Goal: Find contact information: Find contact information

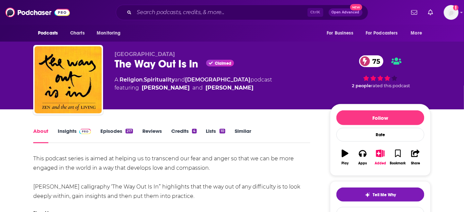
click at [64, 130] on link "Insights" at bounding box center [74, 135] width 33 height 15
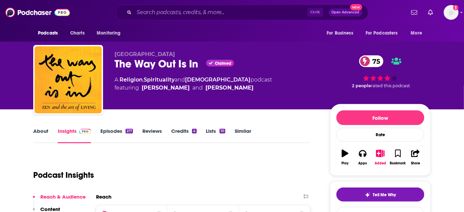
click at [43, 129] on link "About" at bounding box center [40, 135] width 15 height 15
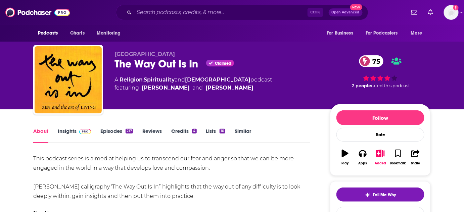
click at [68, 127] on div "About Insights Episodes 217 Reviews Credits 4 Lists 10 Similar" at bounding box center [171, 135] width 277 height 16
click at [71, 132] on link "Insights" at bounding box center [74, 135] width 33 height 15
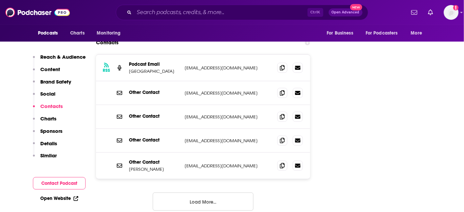
scroll to position [824, 0]
click at [212, 192] on button "Load More..." at bounding box center [203, 201] width 101 height 18
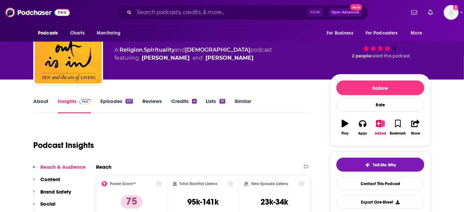
scroll to position [0, 0]
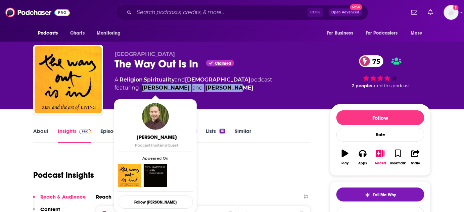
drag, startPoint x: 226, startPoint y: 92, endPoint x: 143, endPoint y: 88, distance: 83.7
click at [143, 88] on span "featuring Phap Huu and Jo Confino" at bounding box center [192, 88] width 157 height 8
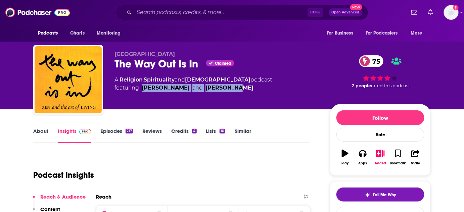
copy span "Phap Huu and Jo Confino"
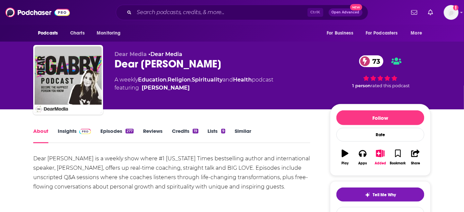
click at [72, 131] on link "Insights" at bounding box center [74, 135] width 33 height 15
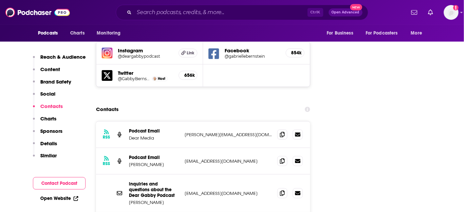
scroll to position [824, 0]
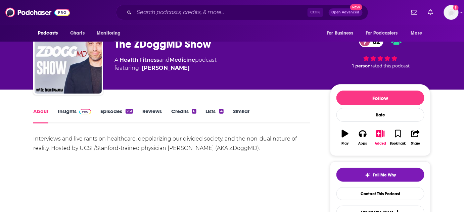
scroll to position [30, 0]
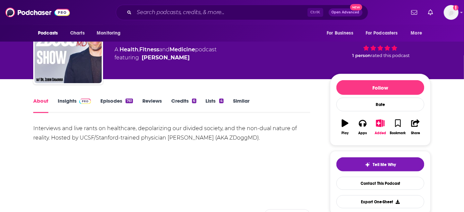
click at [68, 100] on link "Insights" at bounding box center [74, 105] width 33 height 15
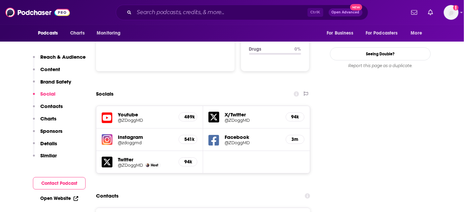
scroll to position [824, 0]
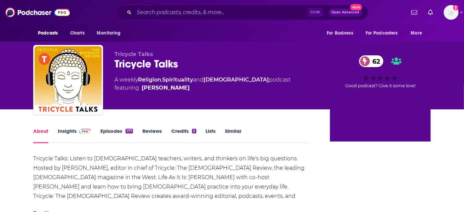
click at [75, 133] on link "Insights" at bounding box center [74, 135] width 33 height 15
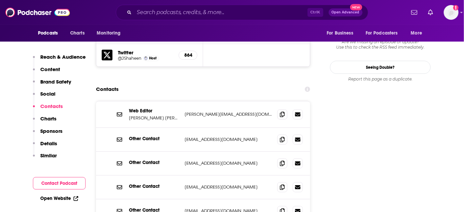
scroll to position [732, 0]
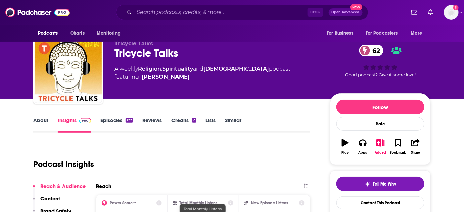
scroll to position [0, 0]
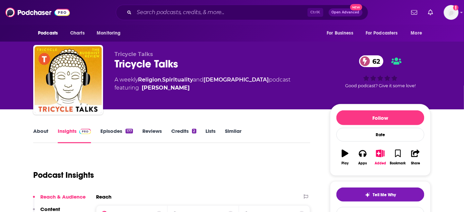
click at [40, 132] on link "About" at bounding box center [40, 135] width 15 height 15
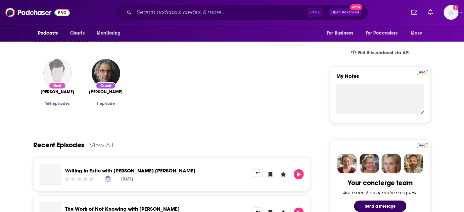
scroll to position [213, 0]
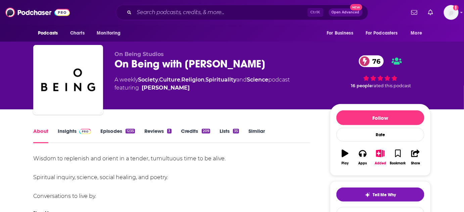
click at [77, 131] on span at bounding box center [84, 131] width 14 height 6
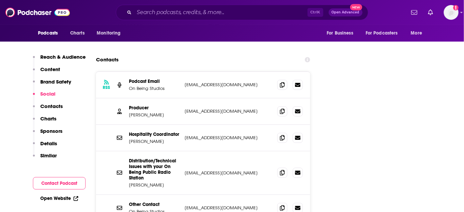
scroll to position [854, 0]
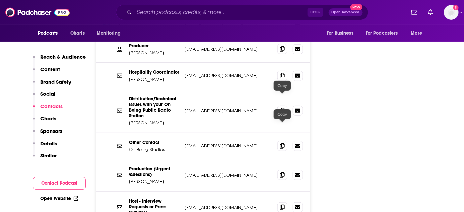
scroll to position [915, 0]
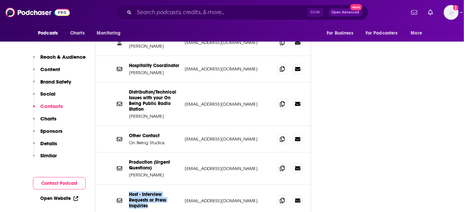
drag, startPoint x: 147, startPoint y: 158, endPoint x: 128, endPoint y: 145, distance: 23.6
click at [128, 185] on div "Host - Interview Requests or Press Inquiries OnBeing@thenumber29.com OnBeing@th…" at bounding box center [203, 201] width 214 height 32
drag, startPoint x: 136, startPoint y: 147, endPoint x: 163, endPoint y: 159, distance: 29.9
click at [163, 192] on p "Host - Interview Requests or Press Inquiries" at bounding box center [154, 200] width 50 height 17
click at [215, 198] on p "OnBeing@thenumber29.com" at bounding box center [228, 201] width 87 height 6
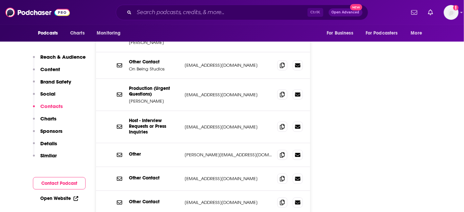
scroll to position [1006, 0]
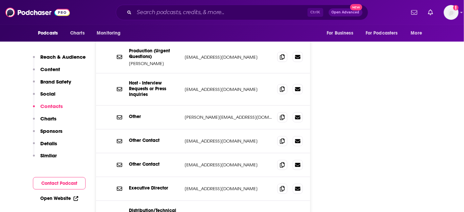
scroll to position [1037, 0]
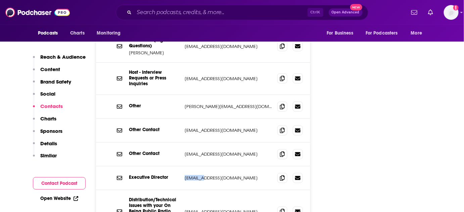
drag, startPoint x: 199, startPoint y: 129, endPoint x: 185, endPoint y: 129, distance: 13.4
click at [185, 175] on p "sgraslie@onbeing.org" at bounding box center [228, 178] width 87 height 6
copy p "sgraslie"
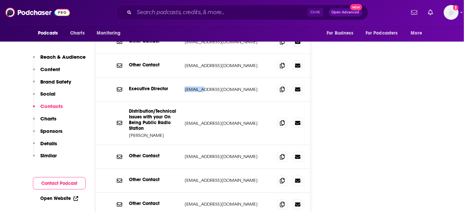
scroll to position [1128, 0]
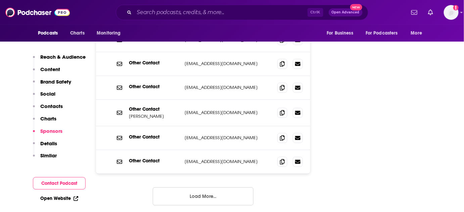
scroll to position [1311, 0]
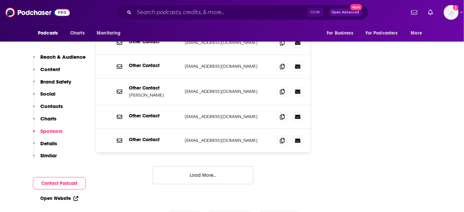
click at [224, 166] on button "Load More..." at bounding box center [203, 175] width 101 height 18
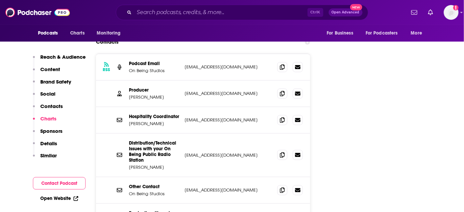
scroll to position [823, 0]
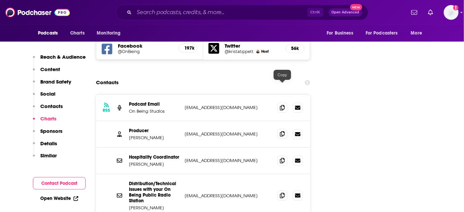
click at [283, 131] on icon at bounding box center [282, 133] width 5 height 5
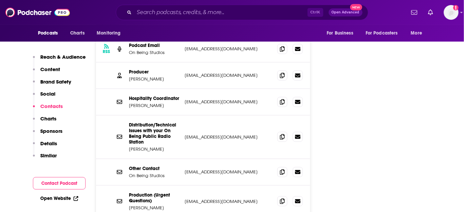
scroll to position [915, 0]
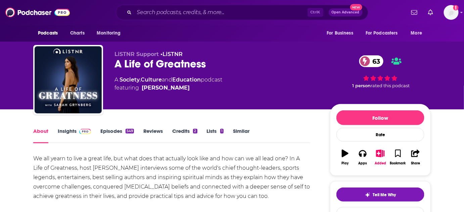
click at [70, 132] on link "Insights" at bounding box center [74, 135] width 33 height 15
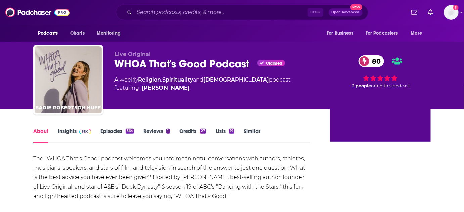
click at [70, 131] on link "Insights" at bounding box center [74, 135] width 33 height 15
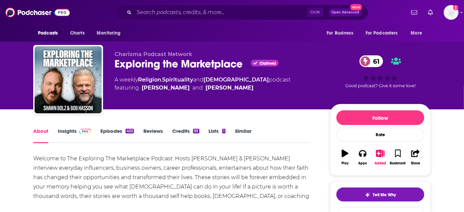
click at [70, 130] on link "Insights" at bounding box center [74, 135] width 33 height 15
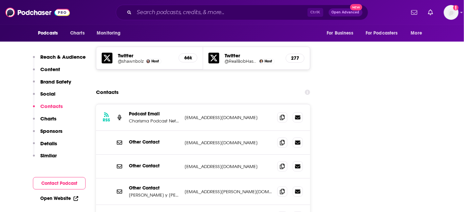
scroll to position [793, 0]
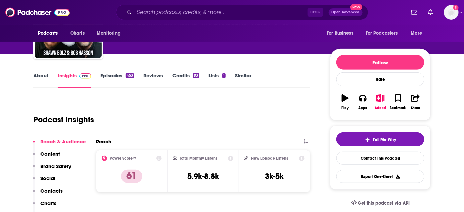
scroll to position [0, 0]
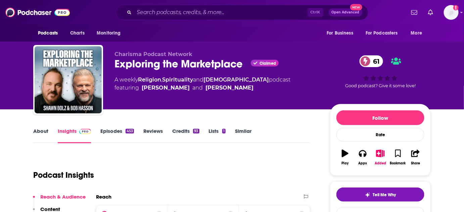
click at [278, 94] on div "Charisma Podcast Network Exploring the Marketplace Claimed 61 A weekly Religion…" at bounding box center [216, 78] width 205 height 54
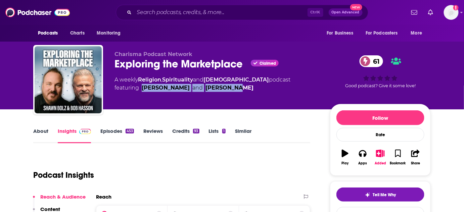
drag, startPoint x: 250, startPoint y: 91, endPoint x: 142, endPoint y: 94, distance: 108.1
click at [142, 94] on div "Charisma Podcast Network Exploring the Marketplace Claimed 61 A weekly Religion…" at bounding box center [216, 78] width 205 height 54
copy span "Shawn Bolz and Bob Hasson"
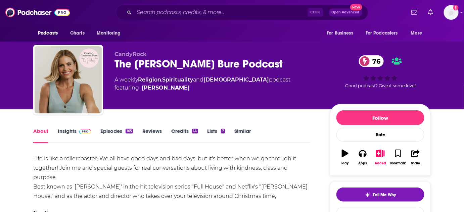
click at [68, 129] on link "Insights" at bounding box center [74, 135] width 33 height 15
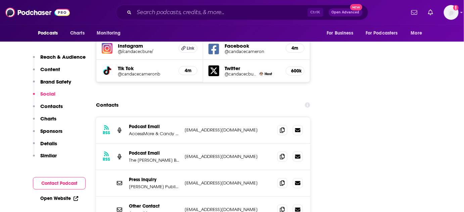
scroll to position [824, 0]
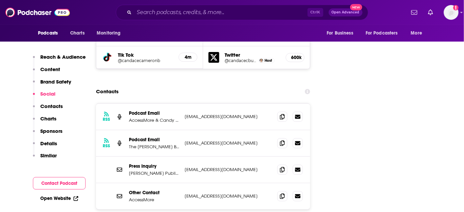
click at [185, 140] on p "info@ccbpodcast.com" at bounding box center [228, 143] width 87 height 6
click at [229, 140] on p "info@ccbpodcast.com" at bounding box center [228, 143] width 87 height 6
drag, startPoint x: 235, startPoint y: 100, endPoint x: 185, endPoint y: 102, distance: 50.4
click at [185, 140] on p "info@ccbpodcast.com" at bounding box center [228, 143] width 87 height 6
copy p "info@ccbpodcast.com"
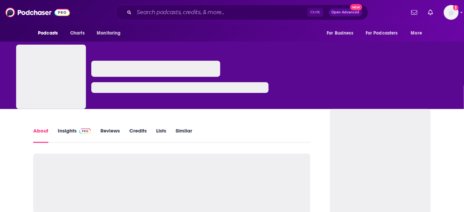
click at [67, 132] on link "Insights" at bounding box center [74, 135] width 33 height 15
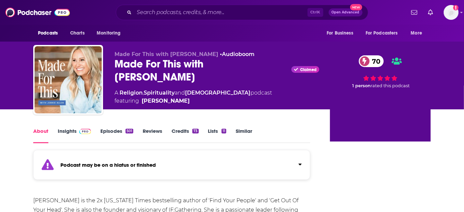
click at [67, 130] on link "Insights" at bounding box center [74, 135] width 33 height 15
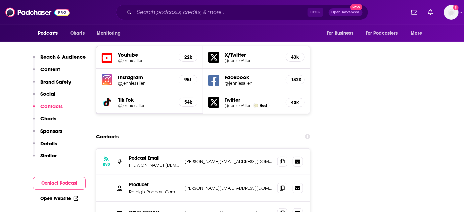
scroll to position [824, 0]
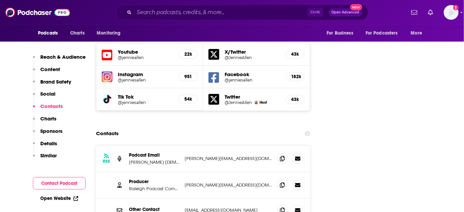
click at [184, 146] on div "RSS Podcast Email Billy Graham Evangelistic Association casey@newbridgestudios.…" at bounding box center [203, 159] width 214 height 27
drag, startPoint x: 184, startPoint y: 119, endPoint x: 192, endPoint y: 119, distance: 8.1
click at [185, 146] on div "RSS Podcast Email Billy Graham Evangelistic Association casey@newbridgestudios.…" at bounding box center [203, 159] width 214 height 27
click at [211, 156] on p "casey@newbridgestudios.com" at bounding box center [228, 159] width 87 height 6
drag, startPoint x: 248, startPoint y: 117, endPoint x: 185, endPoint y: 118, distance: 62.8
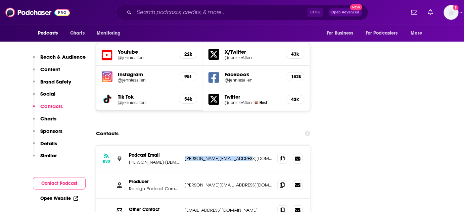
click at [185, 156] on p "casey@newbridgestudios.com" at bounding box center [228, 159] width 87 height 6
copy p "casey@newbridgestudios.com"
click at [254, 199] on div "Other Contact info@jennieallen.com info@jennieallen.com" at bounding box center [203, 210] width 214 height 23
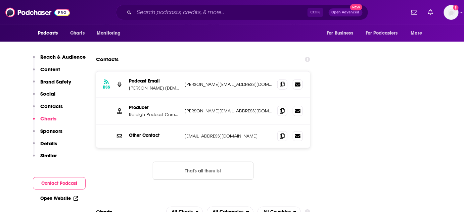
scroll to position [854, 0]
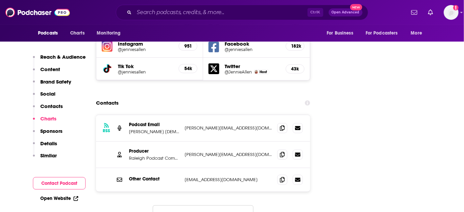
click at [161, 129] on p "Billy Graham Evangelistic Association" at bounding box center [154, 132] width 50 height 6
click at [281, 152] on icon at bounding box center [282, 154] width 5 height 5
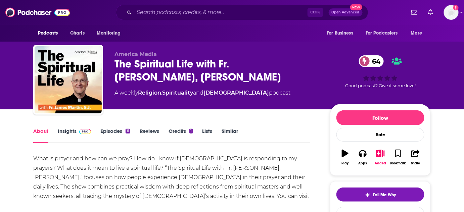
click at [72, 130] on link "Insights" at bounding box center [74, 135] width 33 height 15
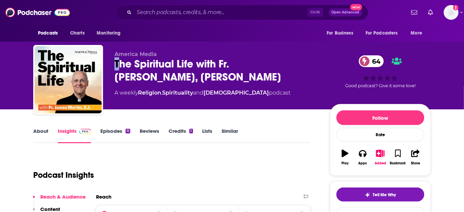
click at [115, 64] on div "The Spiritual Life with Fr. James Martin, S.J. 64" at bounding box center [216, 70] width 205 height 26
click at [125, 67] on div "The Spiritual Life with Fr. James Martin, S.J. 64" at bounding box center [216, 70] width 205 height 26
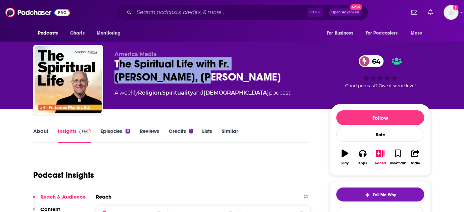
drag, startPoint x: 117, startPoint y: 67, endPoint x: 126, endPoint y: 73, distance: 10.6
click at [126, 73] on div "The Spiritual Life with Fr. James Martin, S.J. 64" at bounding box center [216, 70] width 205 height 26
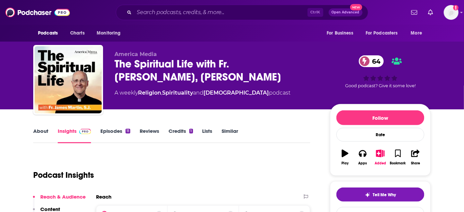
click at [136, 77] on div "The Spiritual Life with Fr. James Martin, S.J. 64" at bounding box center [216, 70] width 205 height 26
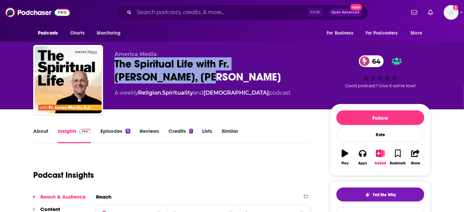
drag, startPoint x: 133, startPoint y: 80, endPoint x: 116, endPoint y: 62, distance: 24.4
click at [116, 62] on div "The Spiritual Life with Fr. James Martin, S.J. 64" at bounding box center [216, 70] width 205 height 26
copy h2 "The Spiritual Life with Fr. James Martin, S.J."
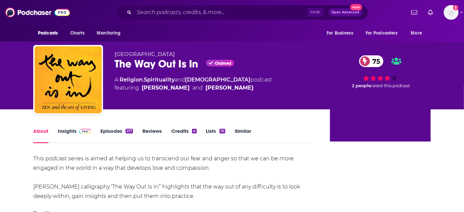
click at [70, 132] on link "Insights" at bounding box center [74, 135] width 33 height 15
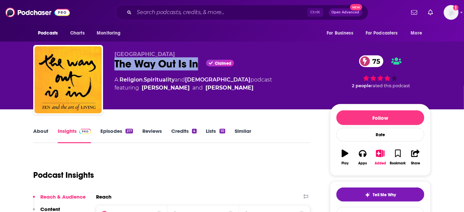
drag, startPoint x: 114, startPoint y: 63, endPoint x: 198, endPoint y: 67, distance: 84.7
click at [198, 67] on div "Plum Village The Way Out Is In Claimed 75 A Religion , Spirituality and Buddhis…" at bounding box center [231, 81] width 397 height 72
copy h2 "The Way Out Is In"
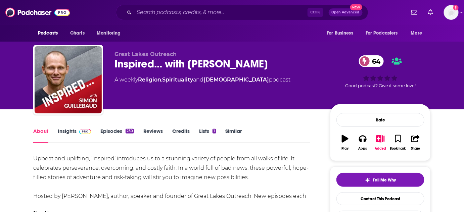
click at [64, 130] on link "Insights" at bounding box center [74, 135] width 33 height 15
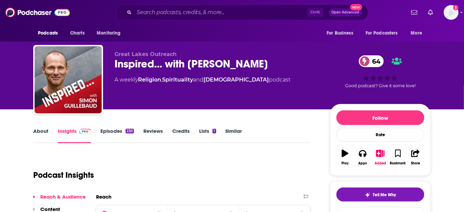
click at [160, 54] on span "Great Lakes Outreach" at bounding box center [145, 54] width 62 height 6
copy p "Great Lakes Outreach"
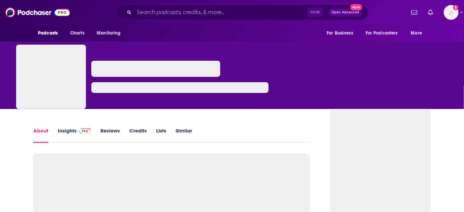
click at [68, 131] on link "Insights" at bounding box center [74, 135] width 33 height 15
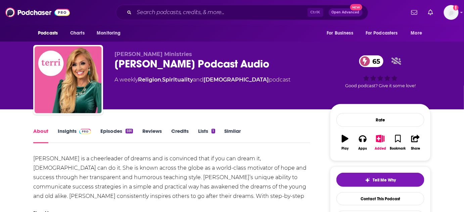
click at [70, 130] on link "Insights" at bounding box center [74, 135] width 33 height 15
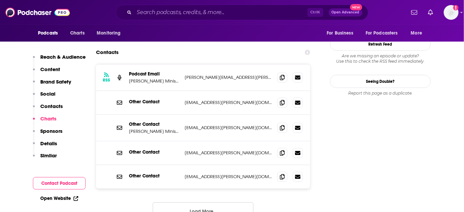
scroll to position [671, 0]
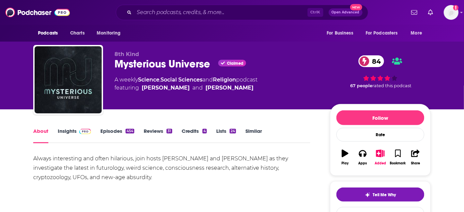
click at [66, 134] on link "Insights" at bounding box center [74, 135] width 33 height 15
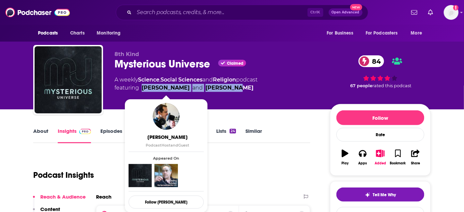
drag, startPoint x: 244, startPoint y: 87, endPoint x: 142, endPoint y: 87, distance: 101.7
click at [142, 87] on span "featuring Benjamin Grundy and Dan McHugh" at bounding box center [185, 88] width 143 height 8
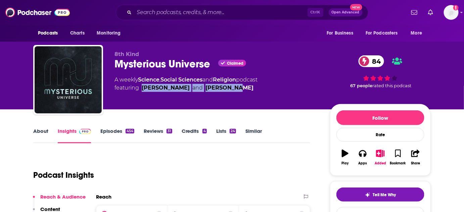
copy span "Benjamin Grundy and Dan McHugh"
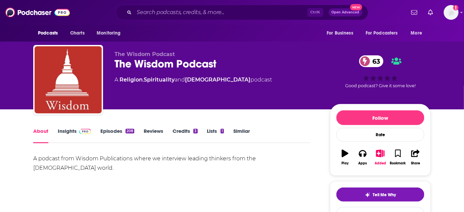
click at [62, 129] on link "Insights" at bounding box center [74, 135] width 33 height 15
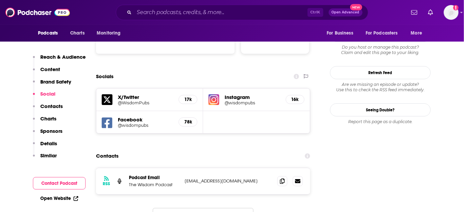
scroll to position [732, 0]
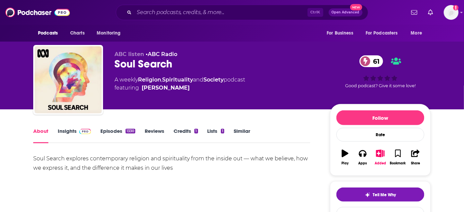
click at [68, 132] on link "Insights" at bounding box center [74, 135] width 33 height 15
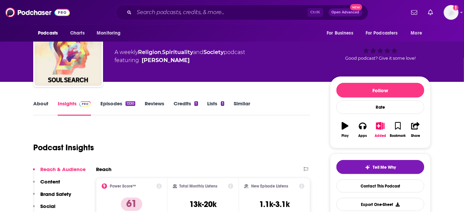
scroll to position [61, 0]
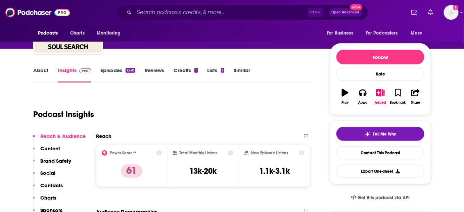
click at [37, 69] on link "About" at bounding box center [40, 74] width 15 height 15
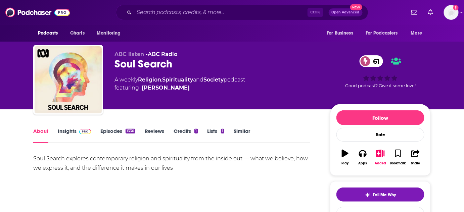
click at [67, 133] on link "Insights" at bounding box center [74, 135] width 33 height 15
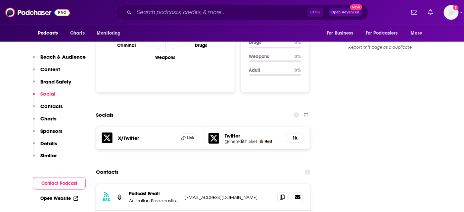
scroll to position [762, 0]
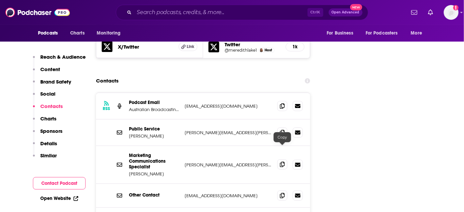
click at [283, 162] on icon at bounding box center [282, 164] width 5 height 5
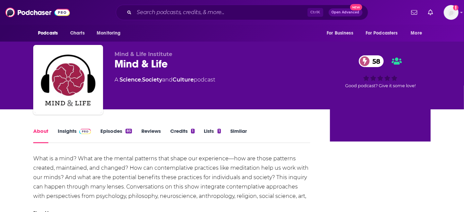
click at [65, 131] on link "Insights" at bounding box center [74, 135] width 33 height 15
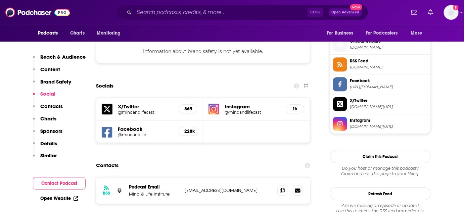
scroll to position [641, 0]
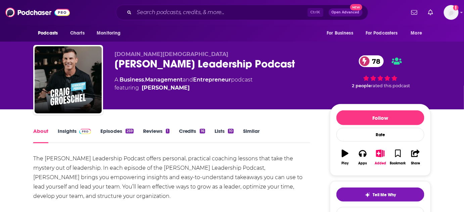
click at [67, 130] on link "Insights" at bounding box center [74, 135] width 33 height 15
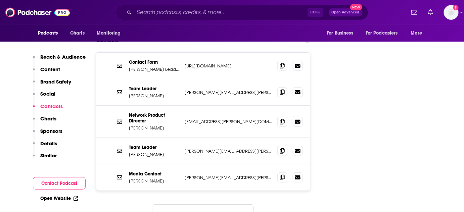
scroll to position [885, 0]
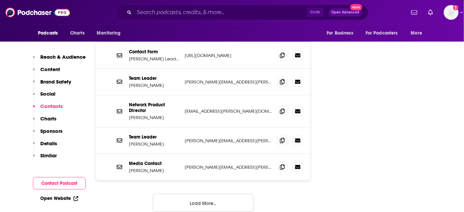
click at [195, 194] on button "Load More..." at bounding box center [203, 203] width 101 height 18
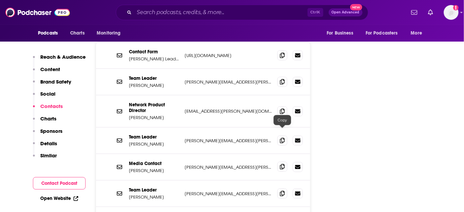
click at [282, 164] on icon at bounding box center [282, 166] width 5 height 5
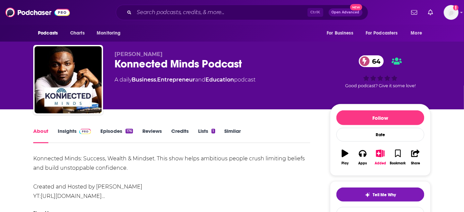
click at [67, 129] on link "Insights" at bounding box center [74, 135] width 33 height 15
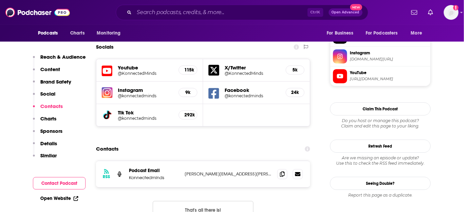
scroll to position [641, 0]
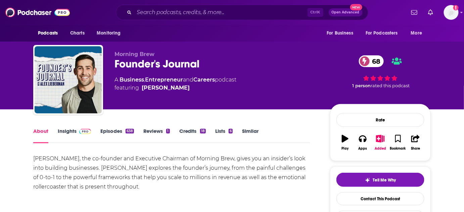
click at [71, 130] on link "Insights" at bounding box center [74, 135] width 33 height 15
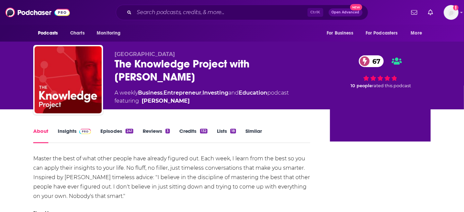
click at [74, 131] on link "Insights" at bounding box center [74, 135] width 33 height 15
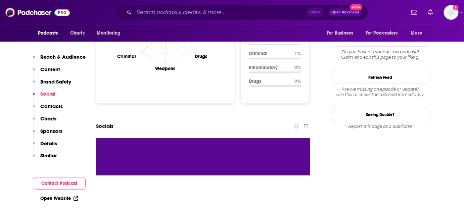
scroll to position [762, 0]
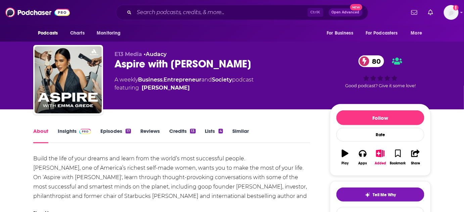
click at [59, 133] on link "Insights" at bounding box center [74, 135] width 33 height 15
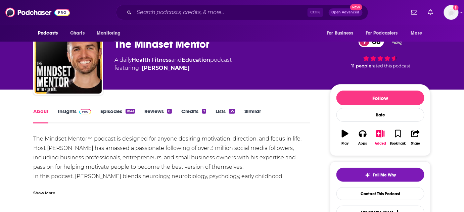
scroll to position [30, 0]
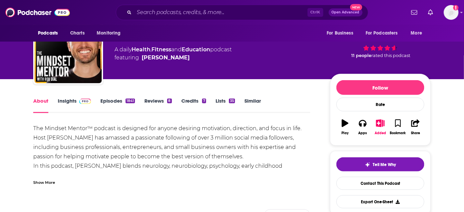
click at [62, 101] on link "Insights" at bounding box center [74, 105] width 33 height 15
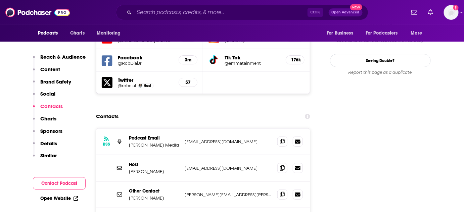
scroll to position [793, 0]
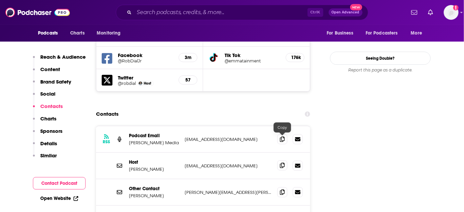
click at [283, 160] on span at bounding box center [282, 165] width 10 height 10
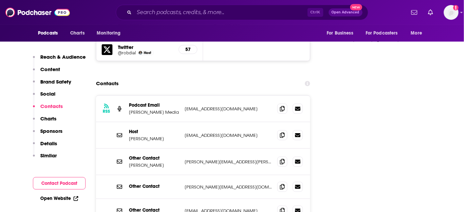
scroll to position [854, 0]
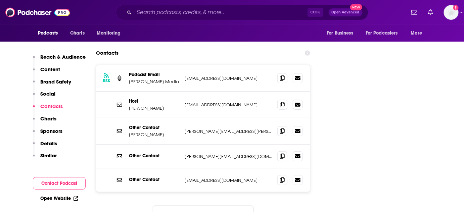
click at [181, 206] on button "Load More..." at bounding box center [203, 215] width 101 height 18
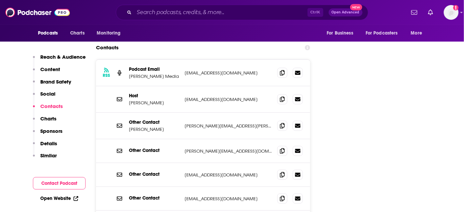
scroll to position [824, 0]
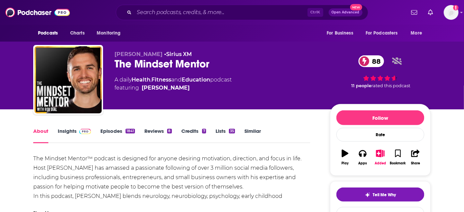
click at [122, 54] on span "Rob Dial" at bounding box center [138, 54] width 48 height 6
copy span "Rob"
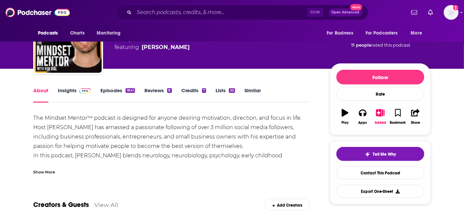
scroll to position [30, 0]
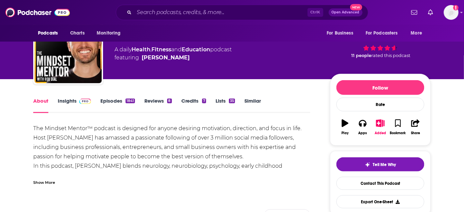
click at [80, 99] on img at bounding box center [85, 101] width 12 height 5
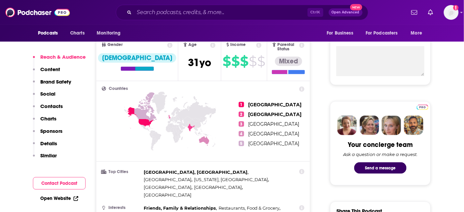
scroll to position [366, 0]
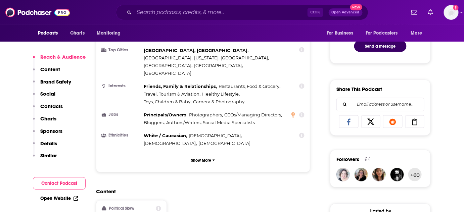
click at [53, 144] on p "Details" at bounding box center [48, 143] width 17 height 6
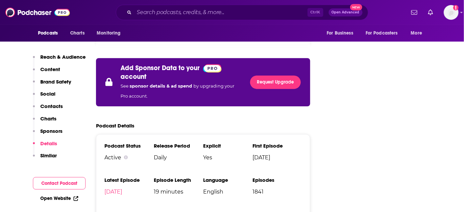
click at [52, 130] on p "Sponsors" at bounding box center [51, 131] width 22 height 6
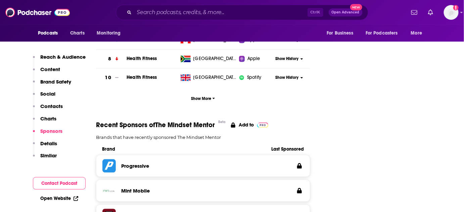
click at [52, 119] on p "Charts" at bounding box center [48, 118] width 16 height 6
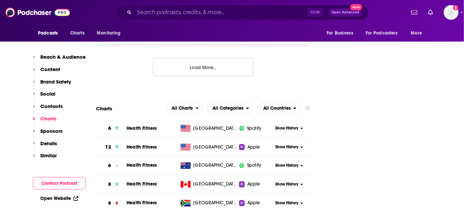
scroll to position [1108, 0]
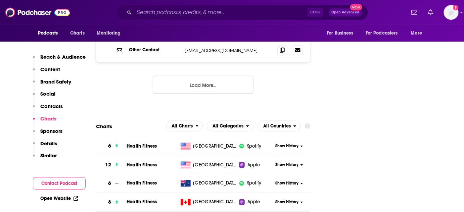
click at [52, 109] on p "Contacts" at bounding box center [51, 106] width 22 height 6
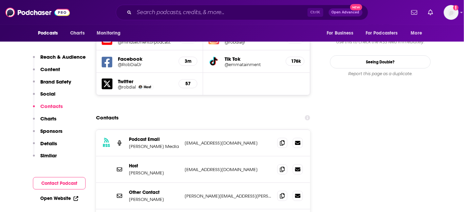
scroll to position [782, 0]
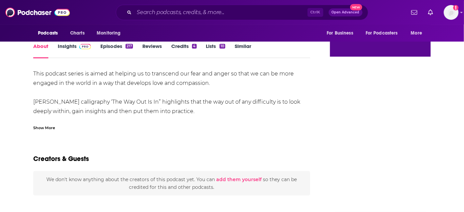
scroll to position [50, 0]
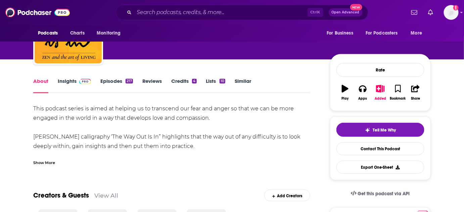
click at [64, 82] on link "Insights" at bounding box center [74, 85] width 33 height 15
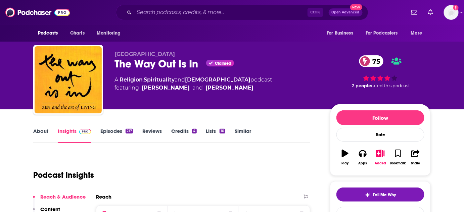
click at [43, 131] on link "About" at bounding box center [40, 135] width 15 height 15
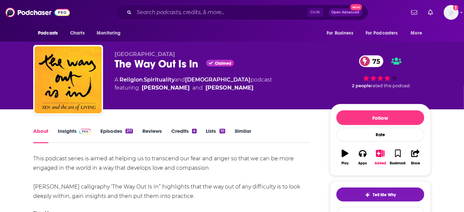
click at [68, 131] on link "Insights" at bounding box center [74, 135] width 33 height 15
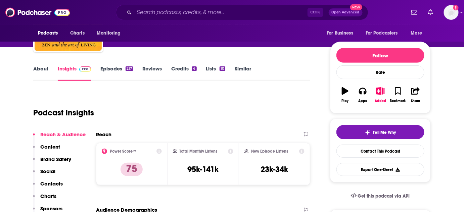
scroll to position [122, 0]
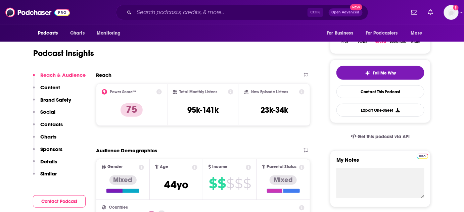
click at [57, 125] on p "Contacts" at bounding box center [51, 124] width 22 height 6
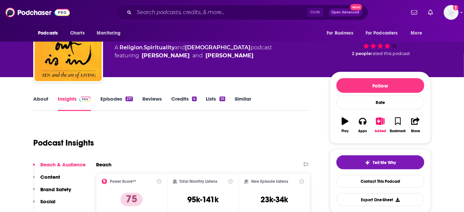
scroll to position [0, 0]
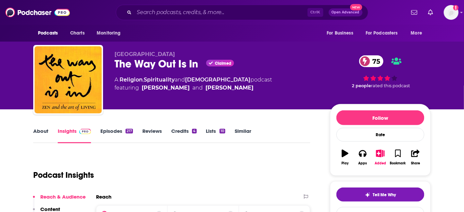
click at [127, 64] on div "The Way Out Is In Claimed 75" at bounding box center [216, 63] width 205 height 13
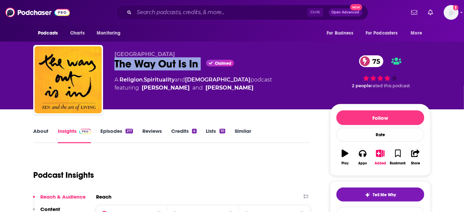
click at [127, 64] on div "The Way Out Is In Claimed 75" at bounding box center [216, 63] width 205 height 13
copy div "The Way Out Is In"
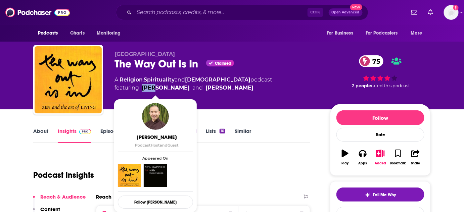
drag, startPoint x: 140, startPoint y: 88, endPoint x: 155, endPoint y: 92, distance: 15.5
click at [155, 92] on span "featuring Phap Huu and Jo Confino" at bounding box center [192, 88] width 157 height 8
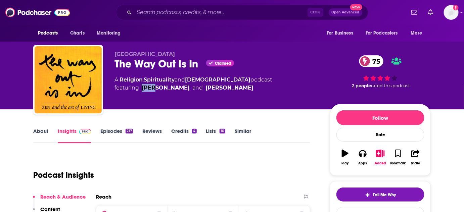
copy link "Phap"
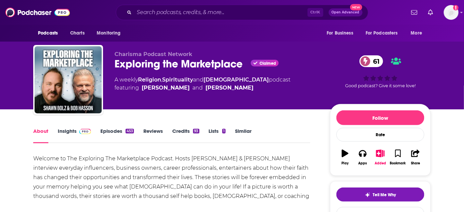
click at [73, 130] on link "Insights" at bounding box center [74, 135] width 33 height 15
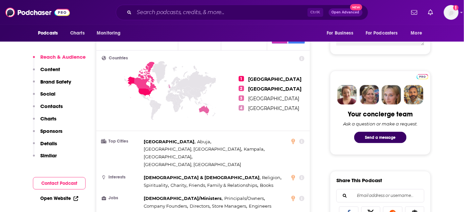
scroll to position [152, 0]
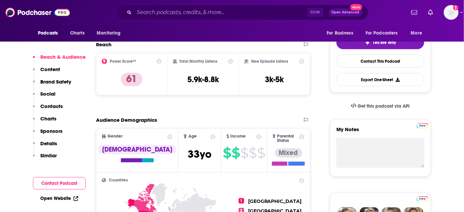
click at [46, 105] on p "Contacts" at bounding box center [51, 106] width 22 height 6
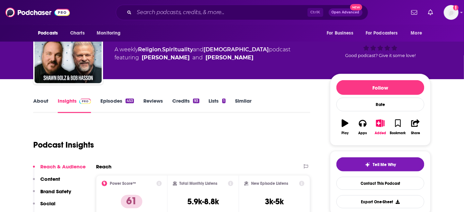
scroll to position [61, 0]
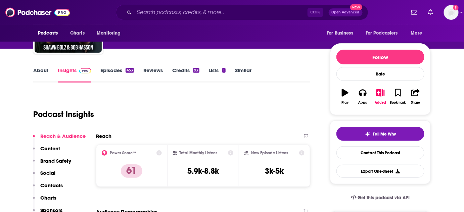
click at [114, 70] on link "Episodes 453" at bounding box center [117, 74] width 34 height 15
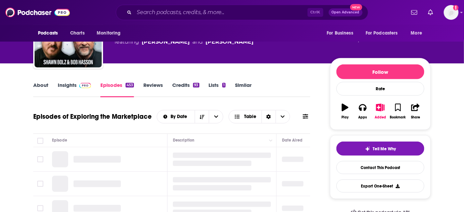
scroll to position [61, 0]
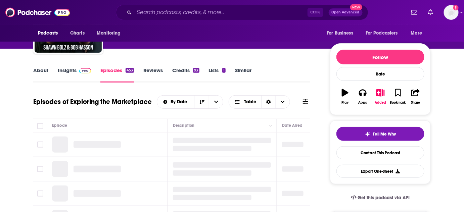
click at [73, 72] on link "Insights" at bounding box center [74, 74] width 33 height 15
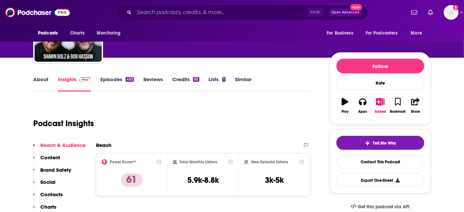
scroll to position [91, 0]
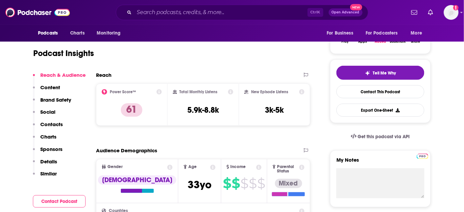
click at [56, 97] on p "Brand Safety" at bounding box center [55, 100] width 31 height 6
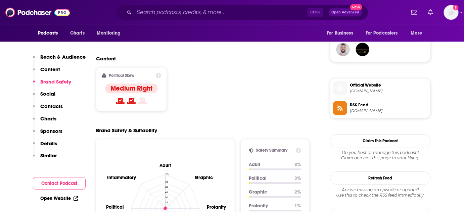
click at [49, 95] on p "Social" at bounding box center [47, 94] width 15 height 6
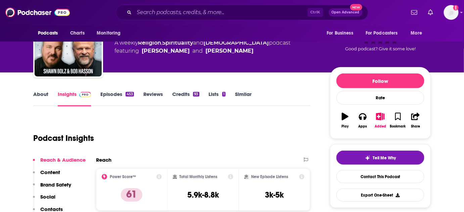
scroll to position [0, 0]
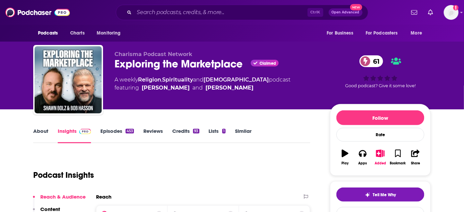
drag, startPoint x: 139, startPoint y: 88, endPoint x: 232, endPoint y: 89, distance: 92.6
click at [232, 89] on span "featuring Shawn Bolz and Bob Hasson" at bounding box center [202, 88] width 176 height 8
copy span "Shawn Bolz and Bob Hasson"
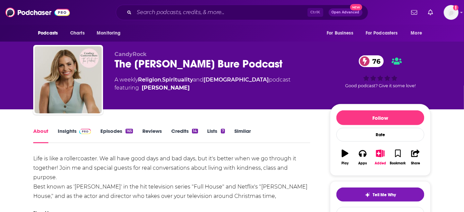
click at [65, 130] on link "Insights" at bounding box center [74, 135] width 33 height 15
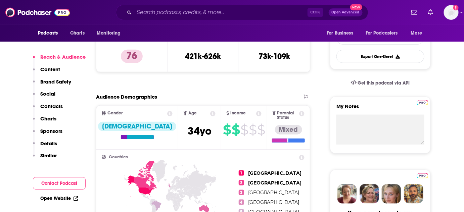
scroll to position [213, 0]
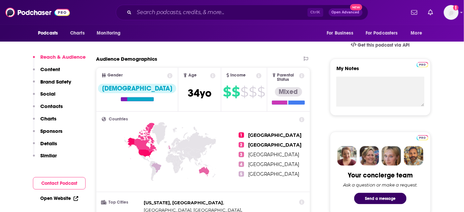
click at [69, 93] on div "Reach & Audience Content Brand Safety Social Contacts Charts Sponsors Details S…" at bounding box center [59, 109] width 53 height 111
click at [54, 107] on p "Contacts" at bounding box center [51, 106] width 22 height 6
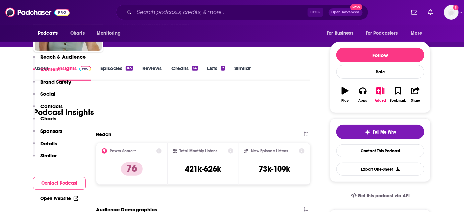
scroll to position [11, 0]
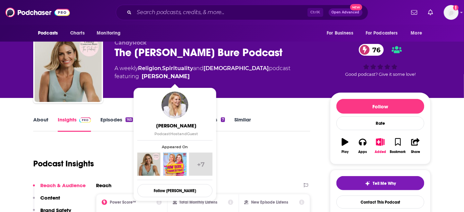
drag, startPoint x: 140, startPoint y: 77, endPoint x: 165, endPoint y: 77, distance: 25.2
click at [165, 77] on span "featuring [PERSON_NAME]" at bounding box center [202, 76] width 176 height 8
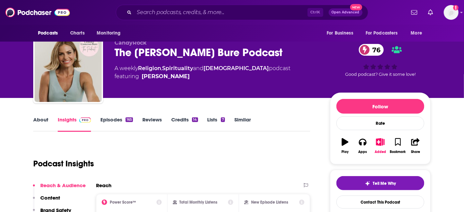
copy span "Candace"
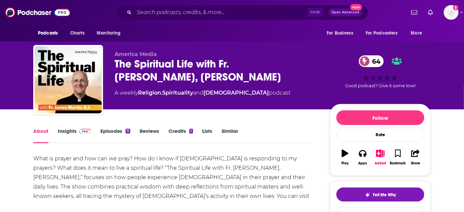
click at [77, 130] on span at bounding box center [84, 131] width 14 height 6
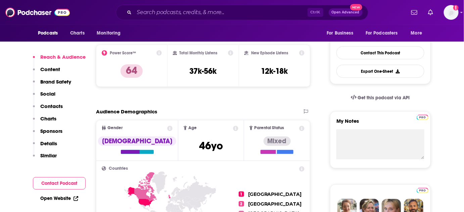
scroll to position [183, 0]
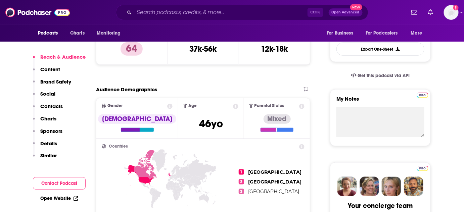
click at [50, 93] on p "Social" at bounding box center [47, 94] width 15 height 6
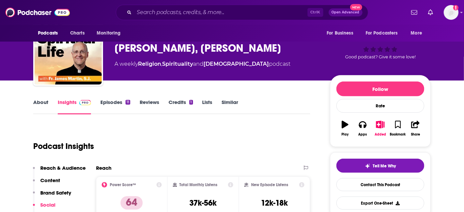
scroll to position [0, 0]
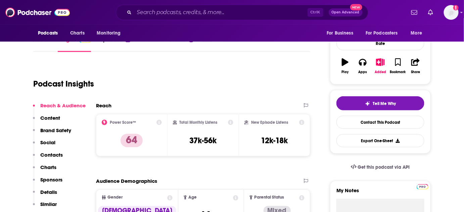
click at [60, 154] on p "Contacts" at bounding box center [51, 155] width 22 height 6
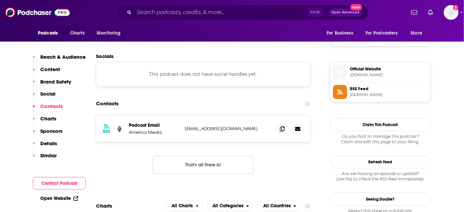
scroll to position [511, 0]
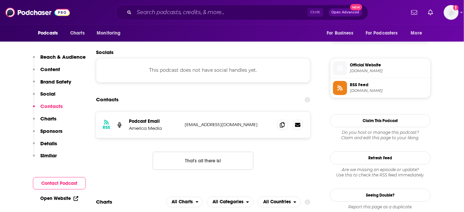
click at [51, 94] on p "Social" at bounding box center [47, 94] width 15 height 6
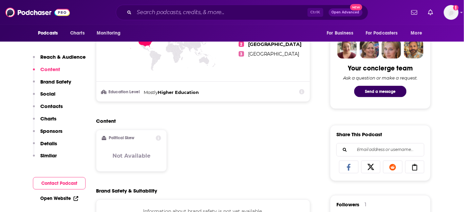
scroll to position [366, 0]
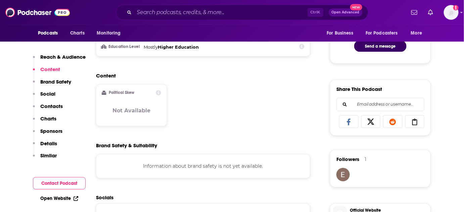
click at [53, 107] on p "Contacts" at bounding box center [51, 106] width 22 height 6
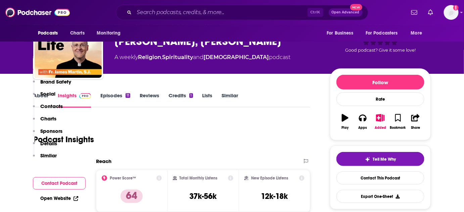
scroll to position [0, 0]
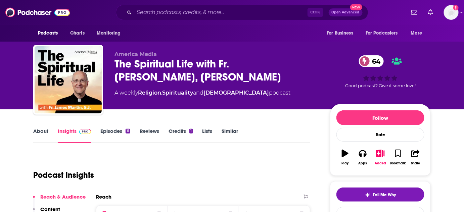
click at [238, 62] on div "The Spiritual Life with Fr. [PERSON_NAME], [PERSON_NAME] 64" at bounding box center [216, 70] width 205 height 26
copy h2 "[PERSON_NAME]"
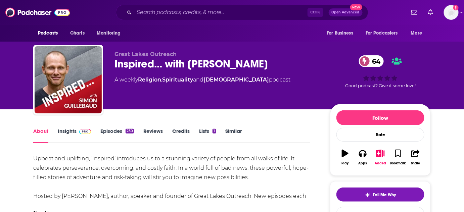
click at [70, 130] on link "Insights" at bounding box center [74, 135] width 33 height 15
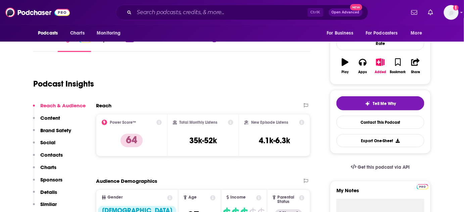
scroll to position [152, 0]
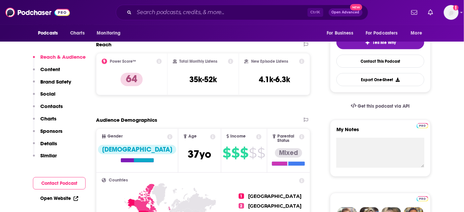
click at [55, 103] on p "Contacts" at bounding box center [51, 106] width 22 height 6
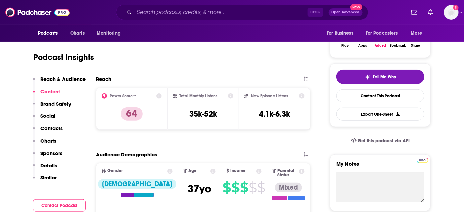
scroll to position [0, 0]
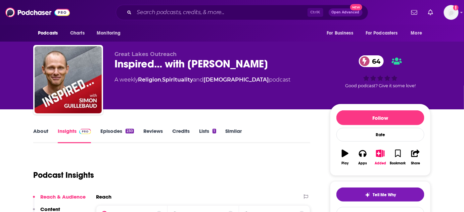
click at [204, 66] on div "Inspired... with [PERSON_NAME] 64" at bounding box center [216, 63] width 205 height 13
copy h2 "[PERSON_NAME]"
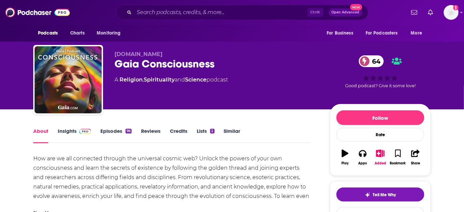
click at [61, 131] on link "Insights" at bounding box center [74, 135] width 33 height 15
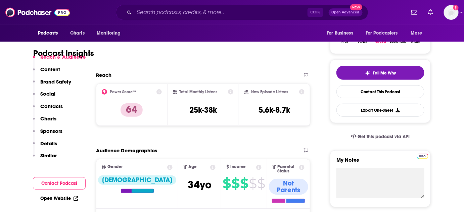
scroll to position [183, 0]
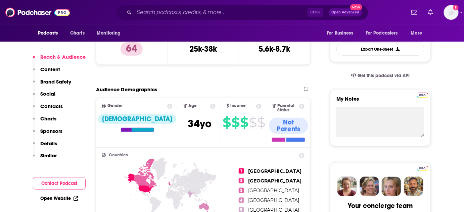
click at [48, 107] on p "Contacts" at bounding box center [51, 106] width 22 height 6
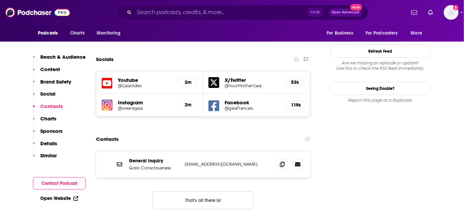
scroll to position [728, 0]
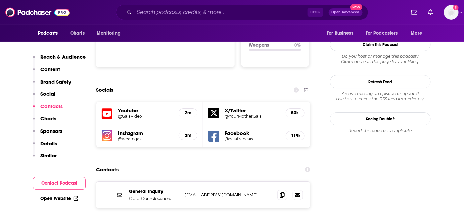
click at [144, 107] on h5 "Youtube" at bounding box center [145, 110] width 55 height 6
click at [126, 114] on h5 "@GaiaVideo" at bounding box center [145, 116] width 55 height 5
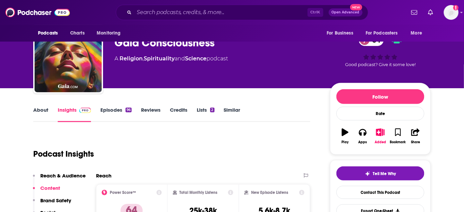
scroll to position [0, 0]
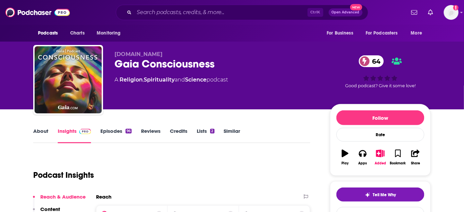
click at [124, 64] on div "Gaia Consciousness 64" at bounding box center [216, 63] width 205 height 13
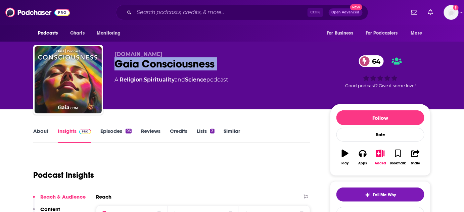
click at [124, 64] on div "Gaia Consciousness 64" at bounding box center [216, 63] width 205 height 13
copy div "Gaia Consciousness 64"
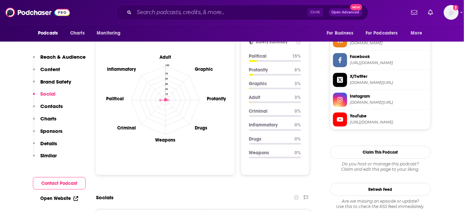
scroll to position [580, 0]
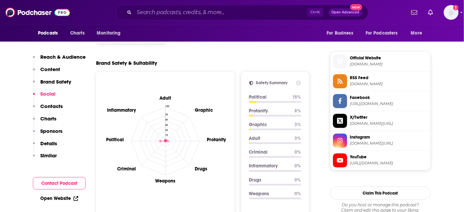
click at [345, 158] on span at bounding box center [340, 160] width 14 height 7
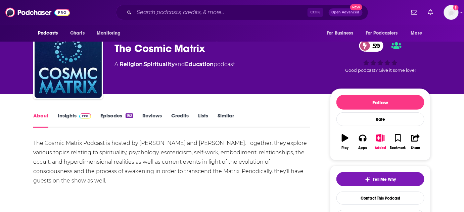
scroll to position [30, 0]
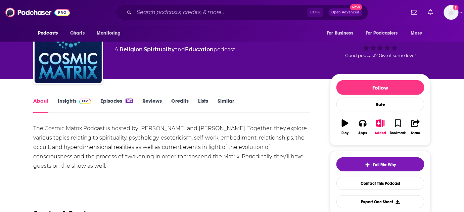
click at [66, 103] on link "Insights" at bounding box center [74, 105] width 33 height 15
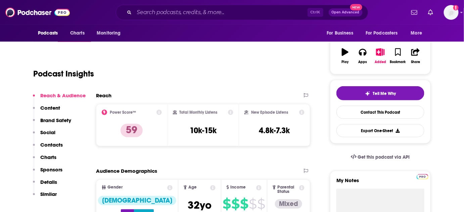
scroll to position [122, 0]
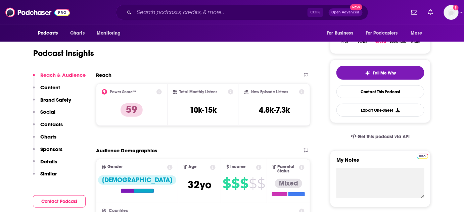
click at [53, 109] on p "Social" at bounding box center [47, 112] width 15 height 6
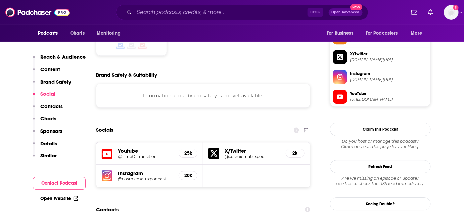
scroll to position [566, 0]
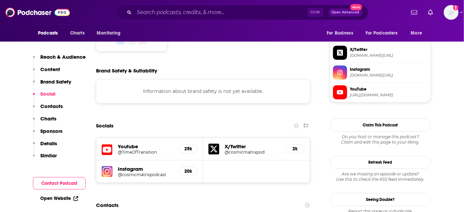
click at [53, 68] on p "Content" at bounding box center [50, 69] width 20 height 6
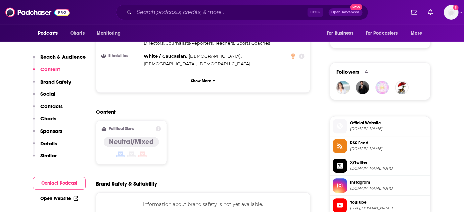
scroll to position [442, 0]
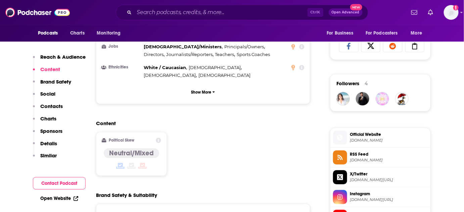
click at [62, 82] on p "Brand Safety" at bounding box center [55, 82] width 31 height 6
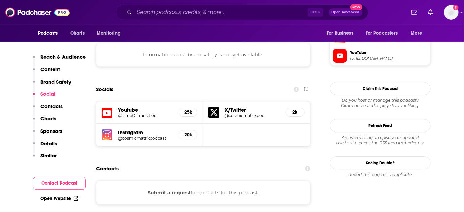
scroll to position [606, 0]
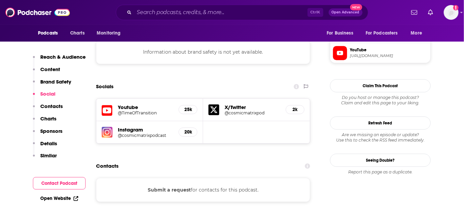
click at [56, 107] on p "Contacts" at bounding box center [51, 106] width 22 height 6
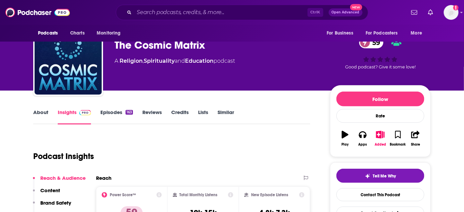
scroll to position [0, 0]
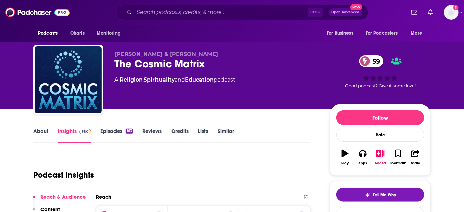
click at [125, 52] on span "Bernhard Guenther & Laura Matsue" at bounding box center [165, 54] width 103 height 6
copy span "Bernhard"
click at [189, 53] on span "Bernhard Guenther & Laura Matsue" at bounding box center [165, 54] width 103 height 6
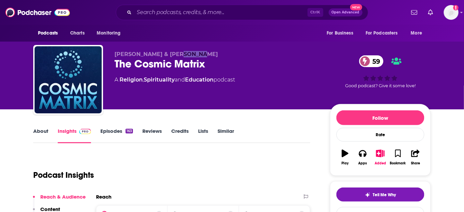
copy span "Laura"
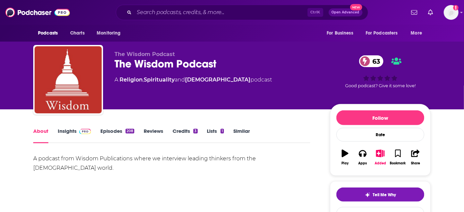
click at [65, 132] on link "Insights" at bounding box center [74, 135] width 33 height 15
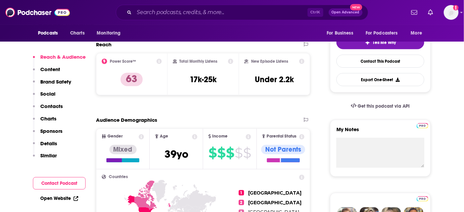
scroll to position [213, 0]
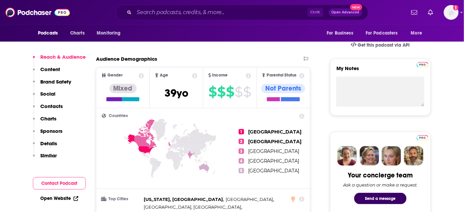
click at [51, 95] on p "Social" at bounding box center [47, 94] width 15 height 6
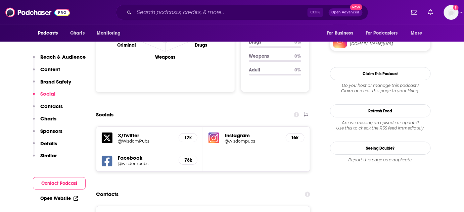
click at [57, 67] on p "Content" at bounding box center [50, 69] width 20 height 6
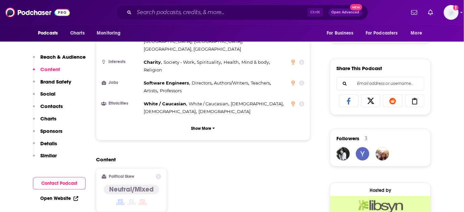
scroll to position [374, 0]
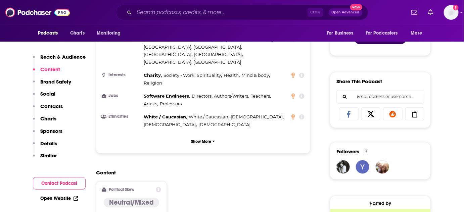
click at [53, 104] on p "Contacts" at bounding box center [51, 106] width 22 height 6
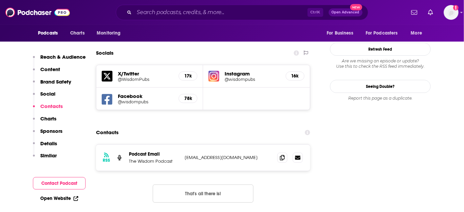
scroll to position [758, 0]
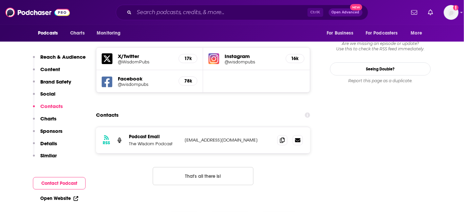
click at [54, 91] on p "Social" at bounding box center [47, 94] width 15 height 6
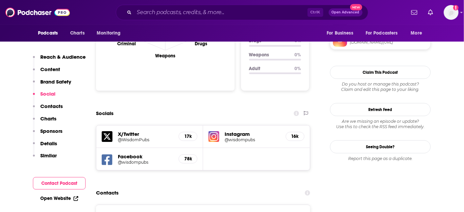
scroll to position [679, 0]
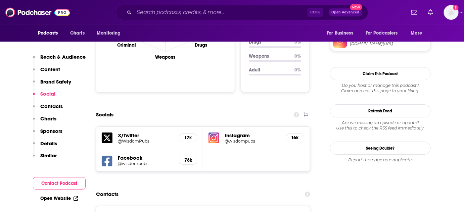
click at [127, 161] on h5 "@wisdompubs" at bounding box center [145, 163] width 55 height 5
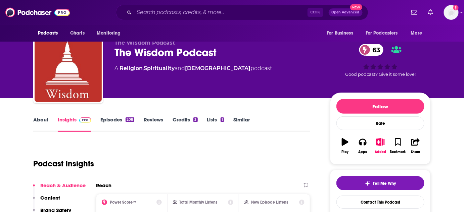
scroll to position [0, 0]
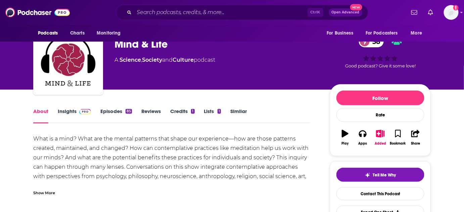
scroll to position [30, 0]
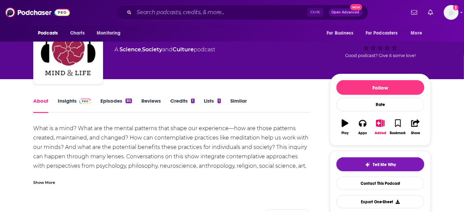
click at [73, 101] on link "Insights" at bounding box center [74, 105] width 33 height 15
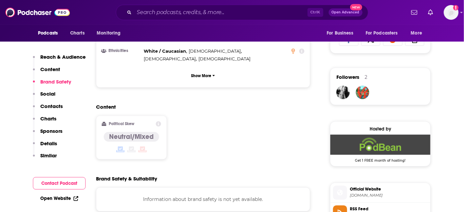
scroll to position [488, 0]
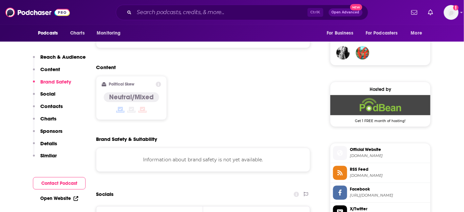
click at [59, 105] on p "Contacts" at bounding box center [51, 106] width 22 height 6
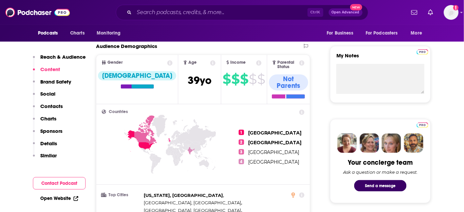
scroll to position [317, 0]
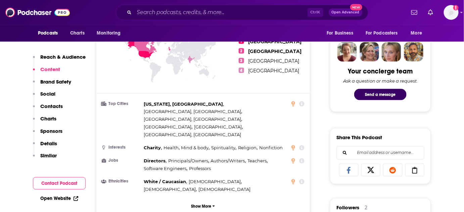
click at [59, 105] on p "Contacts" at bounding box center [51, 106] width 22 height 6
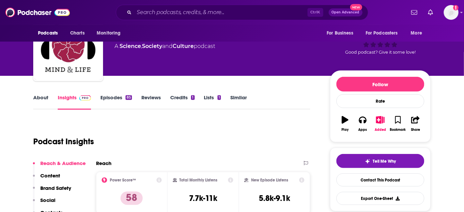
scroll to position [0, 0]
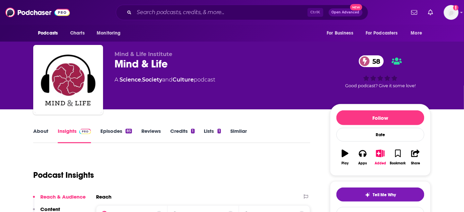
click at [120, 65] on div "Mind & Life 58" at bounding box center [216, 63] width 205 height 13
copy div "Mind & Life 58"
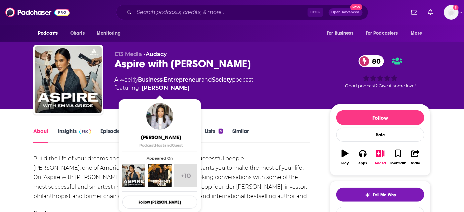
drag, startPoint x: 140, startPoint y: 87, endPoint x: 158, endPoint y: 87, distance: 18.8
click at [158, 87] on span "featuring [PERSON_NAME]" at bounding box center [183, 88] width 139 height 8
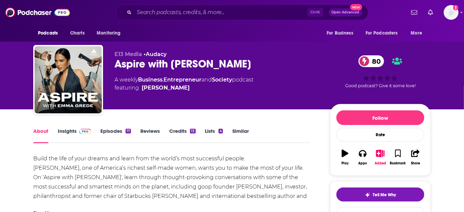
copy span "[PERSON_NAME]"
click at [66, 136] on link "Insights" at bounding box center [74, 135] width 33 height 15
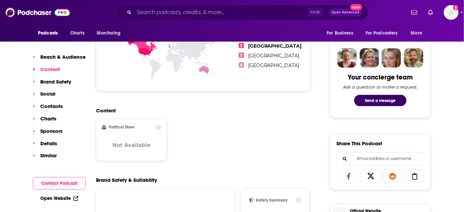
scroll to position [213, 0]
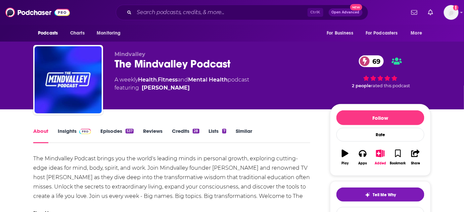
click at [60, 130] on link "Insights" at bounding box center [74, 135] width 33 height 15
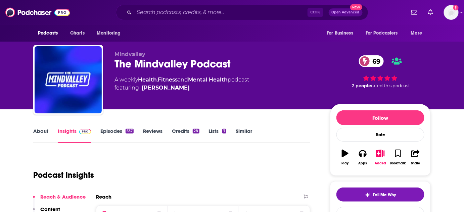
click at [125, 61] on div "The Mindvalley Podcast 69" at bounding box center [216, 63] width 205 height 13
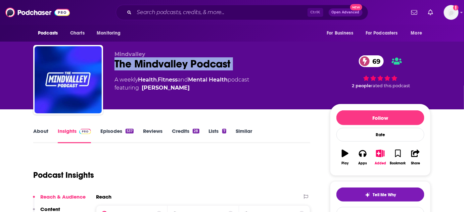
drag, startPoint x: 125, startPoint y: 61, endPoint x: 138, endPoint y: 61, distance: 12.8
click at [138, 61] on div "The Mindvalley Podcast 69" at bounding box center [216, 63] width 205 height 13
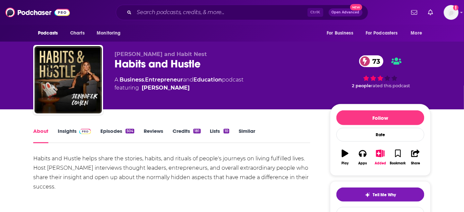
click at [121, 55] on span "[PERSON_NAME] and Habit Nest" at bounding box center [160, 54] width 92 height 6
copy span "[PERSON_NAME]"
click at [62, 134] on link "Insights" at bounding box center [74, 135] width 33 height 15
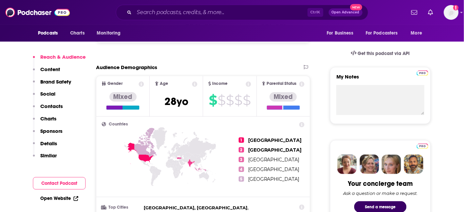
scroll to position [244, 0]
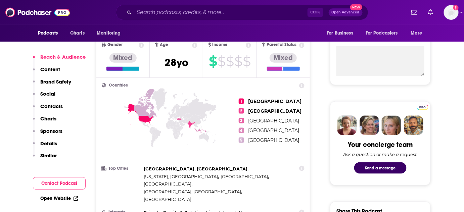
click at [55, 108] on p "Contacts" at bounding box center [51, 106] width 22 height 6
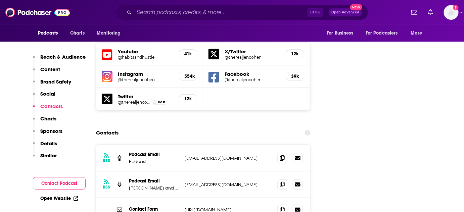
scroll to position [782, 0]
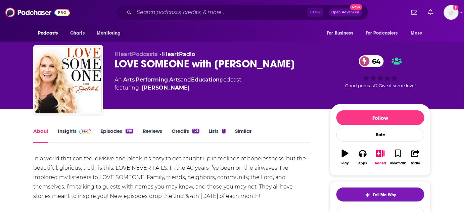
click at [69, 130] on link "Insights" at bounding box center [74, 135] width 33 height 15
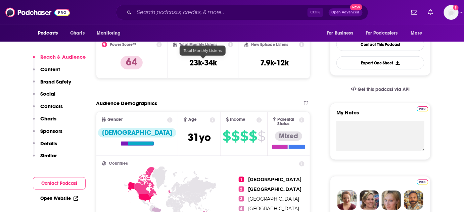
scroll to position [183, 0]
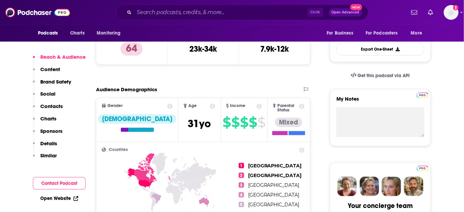
click at [54, 107] on p "Contacts" at bounding box center [51, 106] width 22 height 6
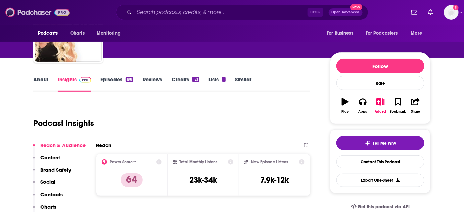
scroll to position [0, 0]
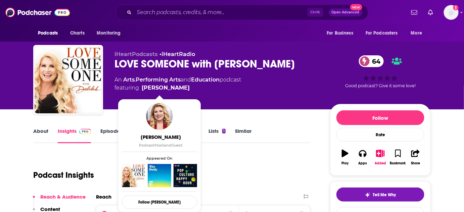
drag, startPoint x: 140, startPoint y: 88, endPoint x: 161, endPoint y: 88, distance: 21.1
click at [161, 88] on span "featuring [PERSON_NAME]" at bounding box center [177, 88] width 127 height 8
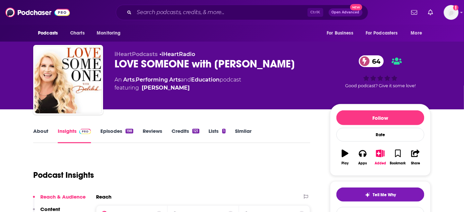
copy span "Delilah"
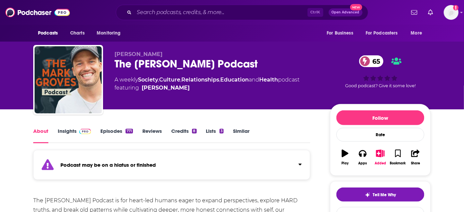
click at [140, 65] on div "The Mark Groves Podcast 65" at bounding box center [216, 63] width 205 height 13
copy h1 "Mark"
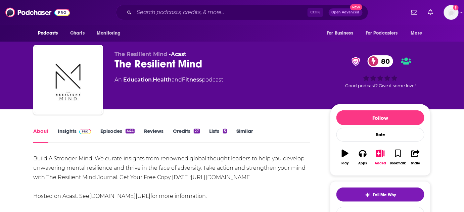
click at [134, 65] on div "The Resilient Mind 80" at bounding box center [216, 63] width 205 height 13
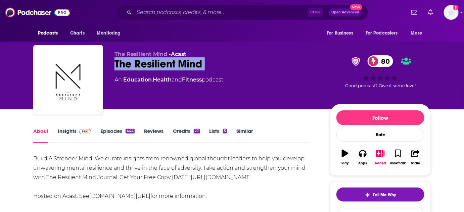
click at [134, 65] on div "The Resilient Mind 80" at bounding box center [216, 63] width 205 height 13
copy div "The Resilient Mind 80"
click at [145, 64] on div "The Resilient Mind 80" at bounding box center [216, 63] width 205 height 13
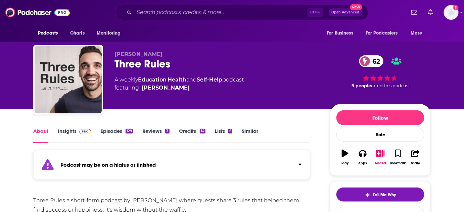
click at [71, 132] on link "Insights" at bounding box center [74, 135] width 33 height 15
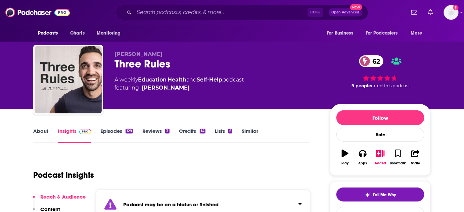
click at [122, 53] on span "Matt D'Avella" at bounding box center [138, 54] width 48 height 6
copy span "Matt"
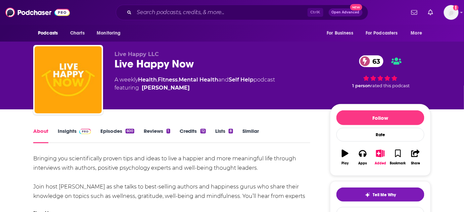
click at [67, 129] on link "Insights" at bounding box center [74, 135] width 33 height 15
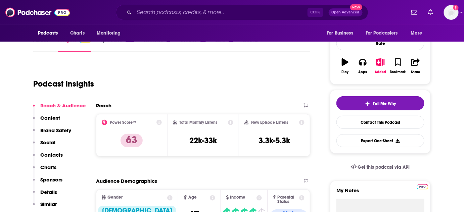
scroll to position [213, 0]
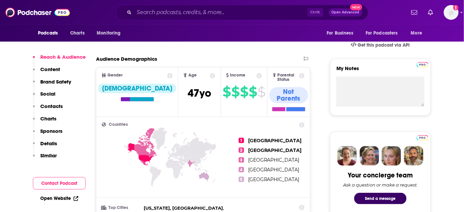
click at [56, 108] on p "Contacts" at bounding box center [51, 106] width 22 height 6
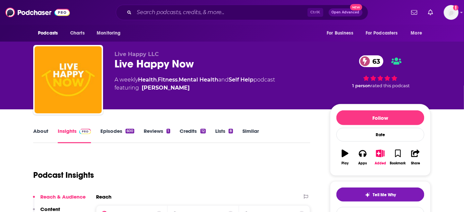
scroll to position [0, 0]
click at [141, 62] on div "Live Happy Now 63" at bounding box center [216, 63] width 205 height 13
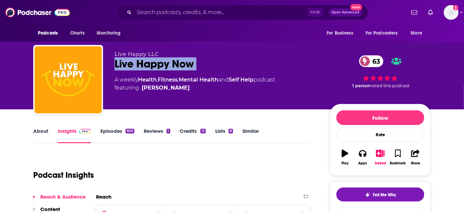
click at [141, 62] on div "Live Happy Now 63" at bounding box center [216, 63] width 205 height 13
click at [33, 133] on link "About" at bounding box center [40, 135] width 15 height 15
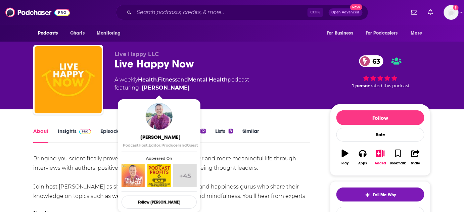
scroll to position [91, 0]
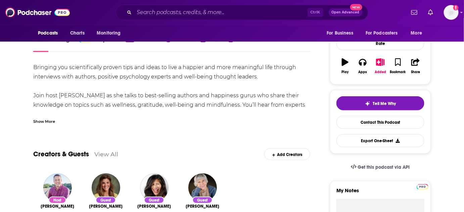
click at [52, 117] on div "Show More" at bounding box center [171, 118] width 277 height 11
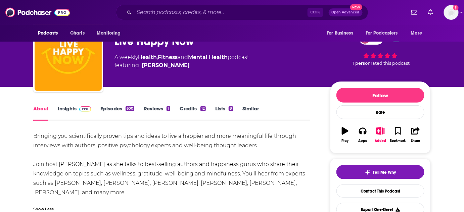
scroll to position [0, 0]
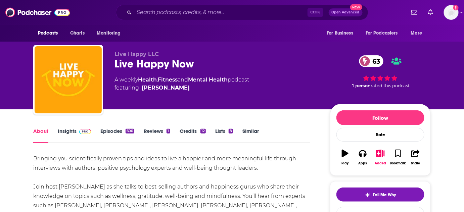
click at [124, 63] on div "Live Happy Now 63" at bounding box center [216, 63] width 205 height 13
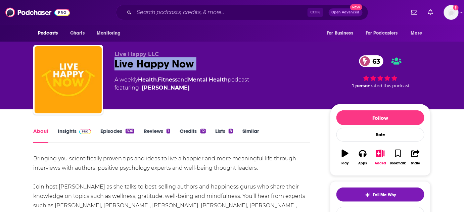
click at [124, 63] on div "Live Happy Now 63" at bounding box center [216, 63] width 205 height 13
copy div "Live Happy Now 63"
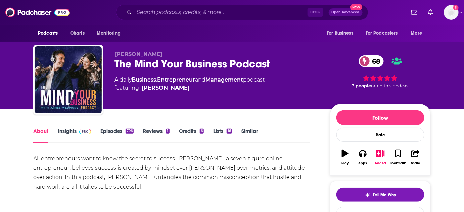
click at [121, 53] on span "[PERSON_NAME]" at bounding box center [138, 54] width 48 height 6
click at [121, 53] on span "James Wedmore" at bounding box center [138, 54] width 48 height 6
copy span "James"
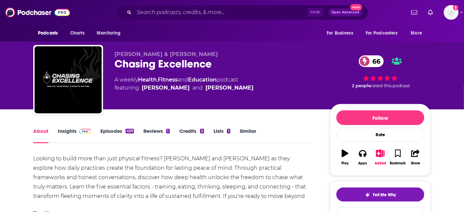
click at [67, 130] on link "Insights" at bounding box center [74, 135] width 33 height 15
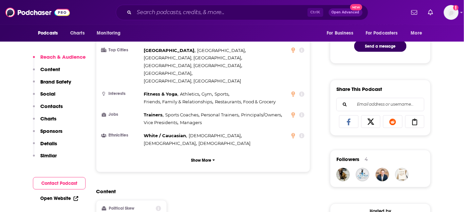
click at [53, 103] on p "Contacts" at bounding box center [51, 106] width 22 height 6
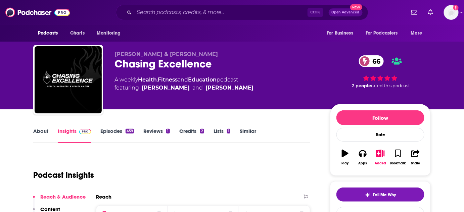
click at [145, 64] on div "Chasing Excellence 66" at bounding box center [216, 63] width 205 height 13
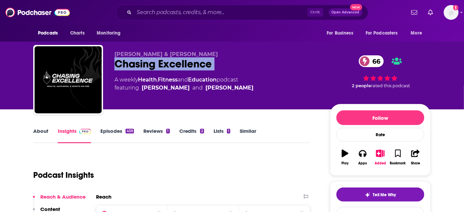
click at [145, 64] on div "Chasing Excellence 66" at bounding box center [216, 63] width 205 height 13
copy div "Chasing Excellence 66"
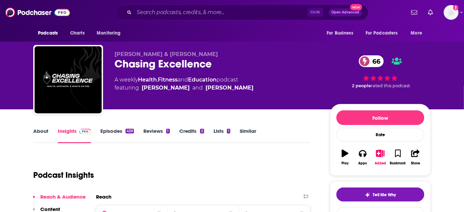
click at [120, 54] on span "Ben Bergeron & Patrick Cummings" at bounding box center [165, 54] width 103 height 6
copy span "Ben"
click at [168, 53] on span "Ben Bergeron & Patrick Cummings" at bounding box center [165, 54] width 103 height 6
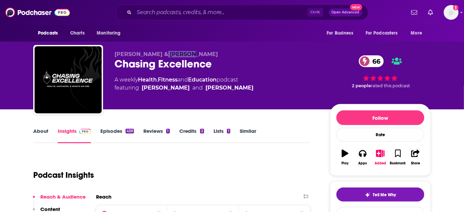
copy span "Patrick"
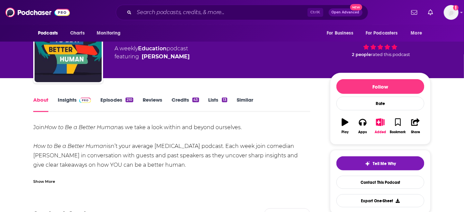
scroll to position [61, 0]
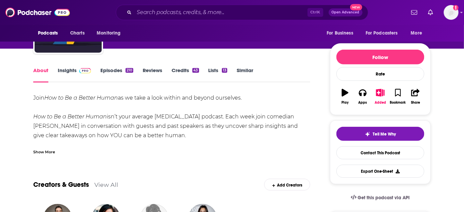
click at [37, 128] on div "Join How to Be a Better Human as we take a look within and beyond ourselves. Ho…" at bounding box center [171, 159] width 277 height 132
copy div "[PERSON_NAME]"
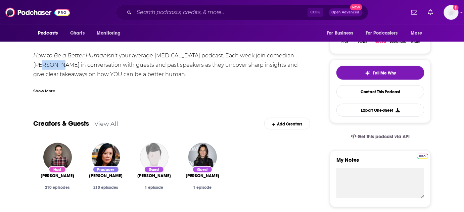
scroll to position [0, 0]
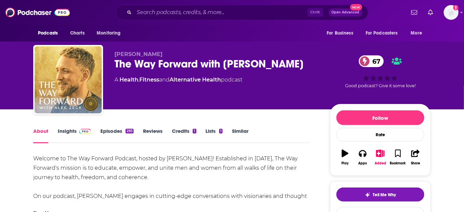
click at [117, 50] on div "[PERSON_NAME] The Way Forward with [PERSON_NAME] 67 A Health , Fitness and Alte…" at bounding box center [231, 81] width 397 height 72
click at [117, 52] on span "[PERSON_NAME]" at bounding box center [138, 54] width 48 height 6
copy span "[PERSON_NAME]"
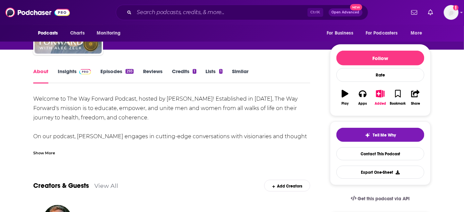
scroll to position [30, 0]
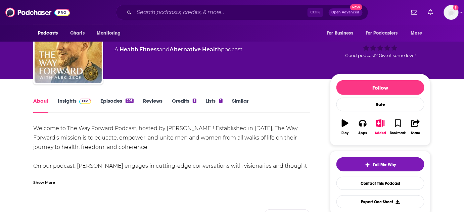
click at [69, 97] on div "About Insights Episodes 293 Reviews Credits 1 Lists 1 Similar" at bounding box center [171, 105] width 277 height 16
click at [67, 102] on link "Insights" at bounding box center [74, 105] width 33 height 15
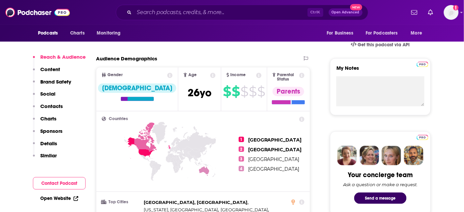
click at [55, 105] on p "Contacts" at bounding box center [51, 106] width 22 height 6
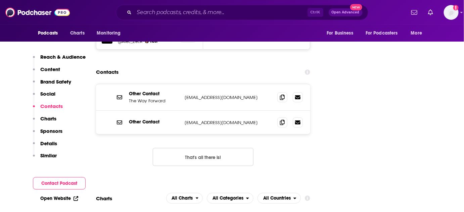
scroll to position [838, 0]
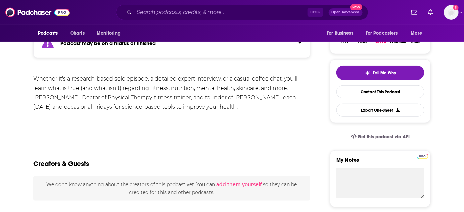
scroll to position [30, 0]
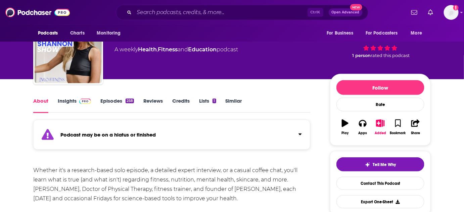
click at [67, 100] on link "Insights" at bounding box center [74, 105] width 33 height 15
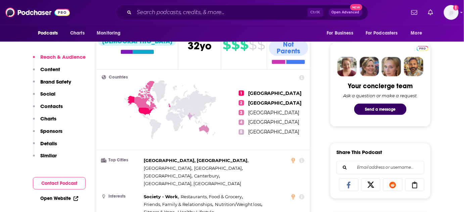
scroll to position [336, 0]
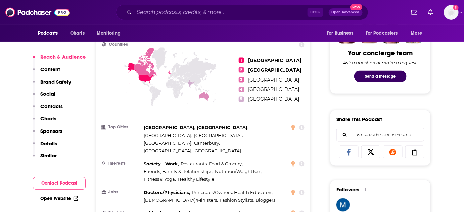
click at [62, 67] on div "Reach & Audience Content Brand Safety Social Contacts Charts Sponsors Details S…" at bounding box center [59, 109] width 53 height 111
click at [56, 67] on p "Content" at bounding box center [50, 69] width 20 height 6
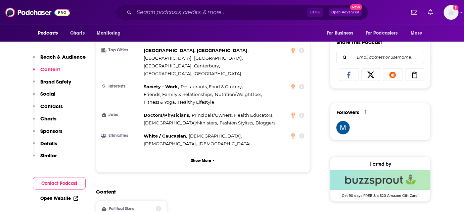
scroll to position [477, 0]
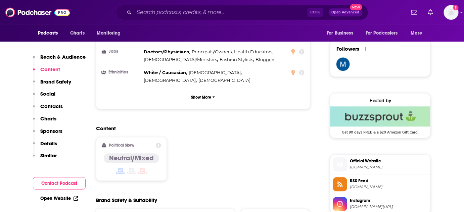
click at [53, 107] on p "Contacts" at bounding box center [51, 106] width 22 height 6
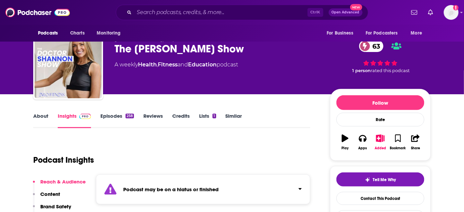
scroll to position [0, 0]
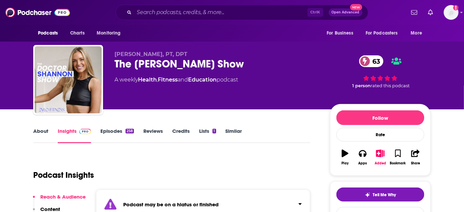
click at [131, 54] on span "Dr. Shannon Ritchey, PT, DPT" at bounding box center [150, 54] width 73 height 6
copy span "Shannon"
click at [115, 54] on span "Dr. Shannon Ritchey, PT, DPT" at bounding box center [150, 54] width 73 height 6
drag, startPoint x: 115, startPoint y: 54, endPoint x: 147, endPoint y: 54, distance: 31.2
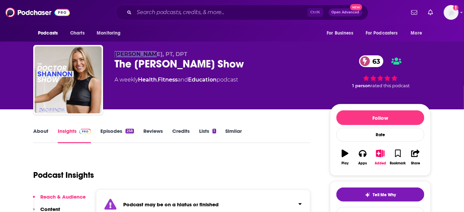
click at [147, 54] on span "Dr. Shannon Ritchey, PT, DPT" at bounding box center [150, 54] width 73 height 6
copy span "Dr. Shannon"
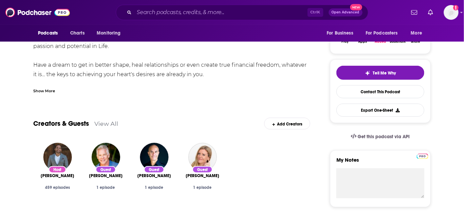
scroll to position [61, 0]
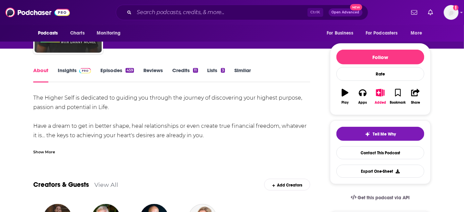
click at [73, 68] on link "Insights" at bounding box center [74, 74] width 33 height 15
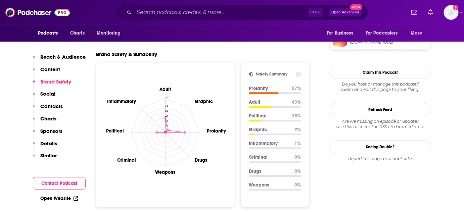
click at [39, 103] on button "Contacts" at bounding box center [48, 109] width 30 height 12
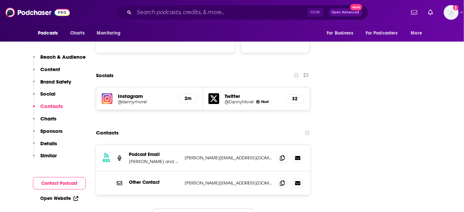
scroll to position [737, 0]
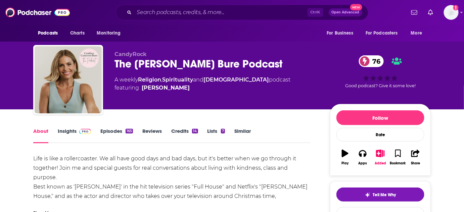
click at [61, 135] on link "Insights" at bounding box center [74, 135] width 33 height 15
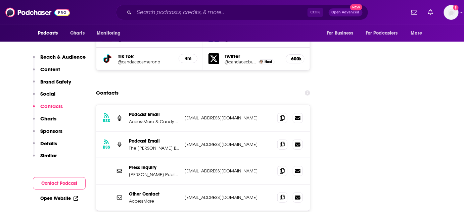
scroll to position [824, 0]
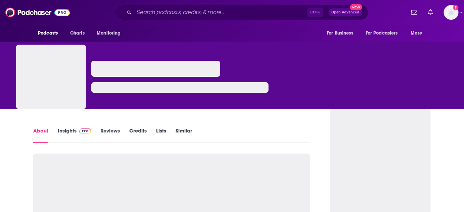
click at [66, 136] on link "Insights" at bounding box center [74, 135] width 33 height 15
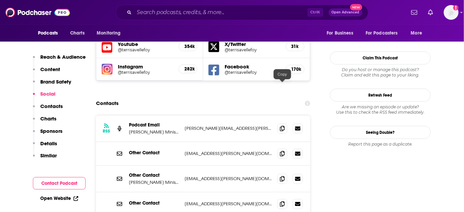
scroll to position [671, 0]
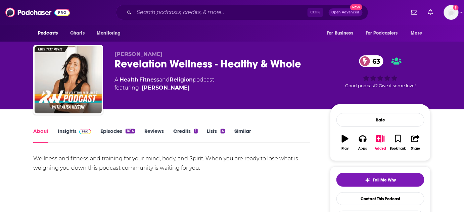
click at [74, 130] on link "Insights" at bounding box center [74, 135] width 33 height 15
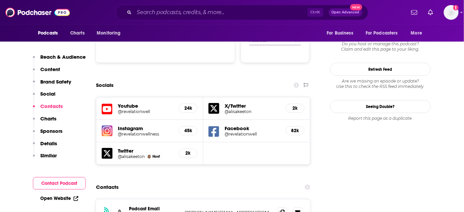
scroll to position [762, 0]
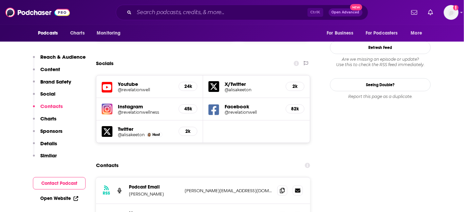
drag, startPoint x: 142, startPoint y: 173, endPoint x: 131, endPoint y: 174, distance: 11.8
drag, startPoint x: 144, startPoint y: 174, endPoint x: 129, endPoint y: 175, distance: 15.5
copy p "Tammy"
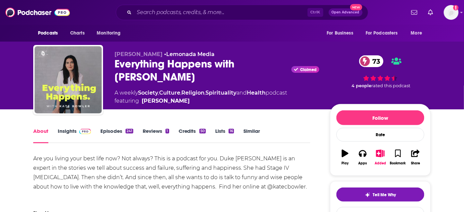
click at [62, 134] on link "Insights" at bounding box center [74, 135] width 33 height 15
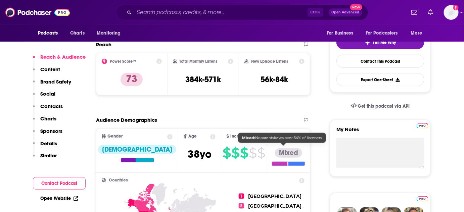
scroll to position [244, 0]
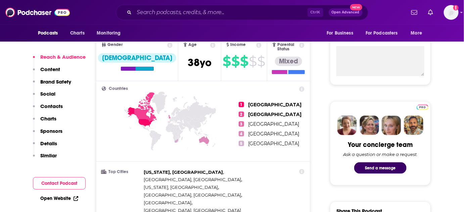
click at [48, 106] on p "Contacts" at bounding box center [51, 106] width 22 height 6
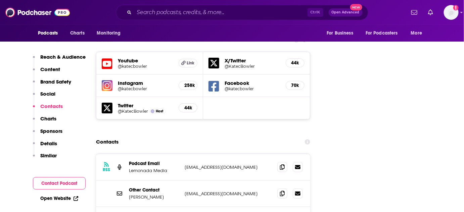
scroll to position [774, 0]
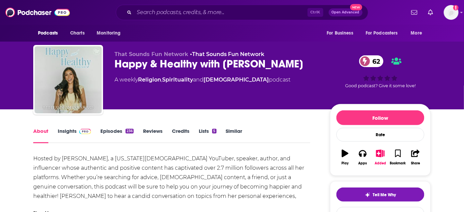
click at [74, 131] on link "Insights" at bounding box center [74, 135] width 33 height 15
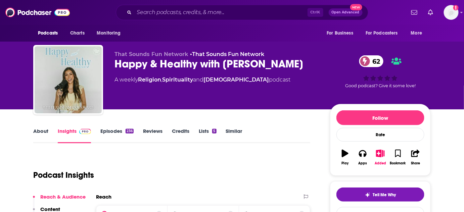
click at [40, 133] on link "About" at bounding box center [40, 135] width 15 height 15
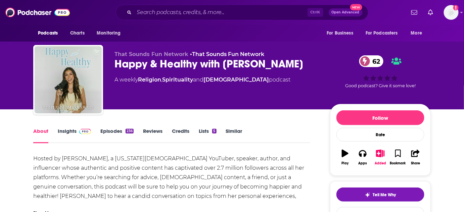
click at [67, 158] on div "Hosted by [PERSON_NAME], a [US_STATE][DEMOGRAPHIC_DATA] YouTuber, speaker, auth…" at bounding box center [171, 182] width 277 height 56
copy div "[PERSON_NAME]"
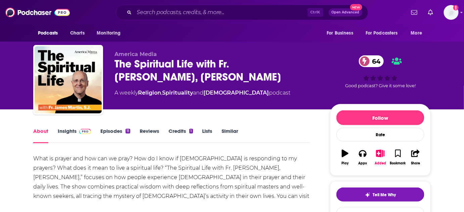
click at [241, 68] on div "The Spiritual Life with Fr. James Martin, S.J. 64" at bounding box center [216, 70] width 205 height 26
click at [242, 68] on div "The Spiritual Life with Fr. James Martin, S.J. 64" at bounding box center [216, 70] width 205 height 26
copy h1 "James"
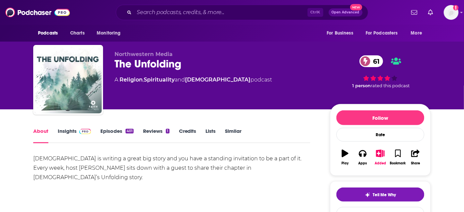
click at [66, 132] on link "Insights" at bounding box center [74, 135] width 33 height 15
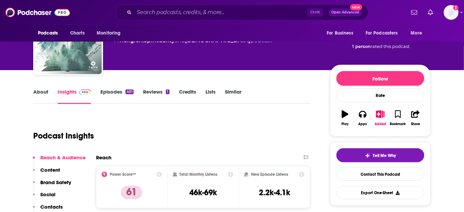
scroll to position [122, 0]
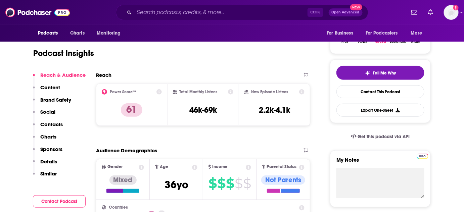
click at [53, 121] on p "Contacts" at bounding box center [51, 124] width 22 height 6
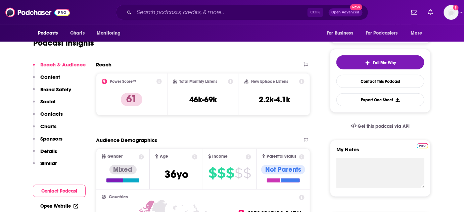
scroll to position [0, 0]
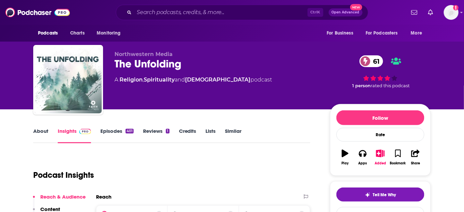
click at [143, 62] on div "The Unfolding 61" at bounding box center [216, 63] width 205 height 13
click at [145, 62] on div "The Unfolding 61" at bounding box center [216, 63] width 205 height 13
click at [144, 62] on div "The Unfolding 61" at bounding box center [216, 63] width 205 height 13
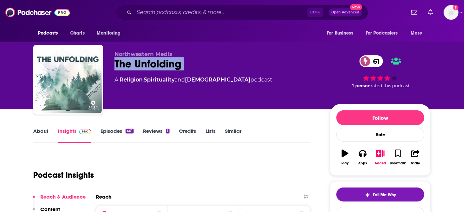
copy div "The Unfolding 61"
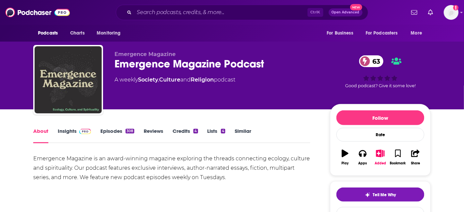
click at [165, 66] on div "Emergence Magazine Podcast 63" at bounding box center [216, 63] width 205 height 13
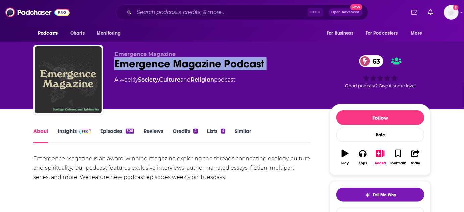
click at [165, 66] on div "Emergence Magazine Podcast 63" at bounding box center [216, 63] width 205 height 13
copy div "Emergence Magazine Podcast 63"
click at [70, 131] on link "Insights" at bounding box center [74, 135] width 33 height 15
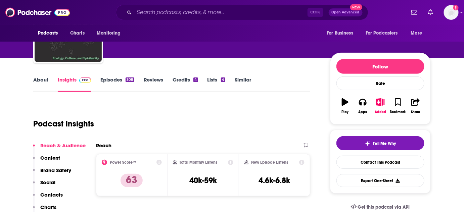
scroll to position [61, 0]
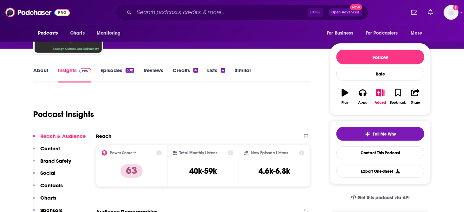
click at [114, 71] on link "Episodes 308" at bounding box center [117, 74] width 34 height 15
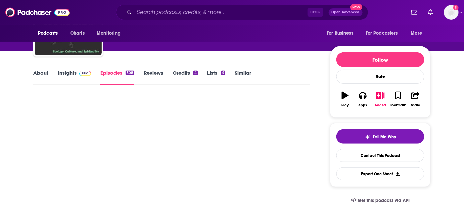
scroll to position [61, 0]
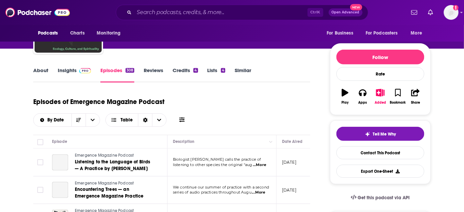
click at [40, 69] on link "About" at bounding box center [40, 74] width 15 height 15
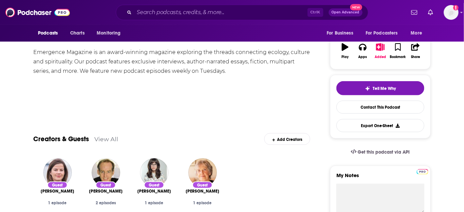
scroll to position [61, 0]
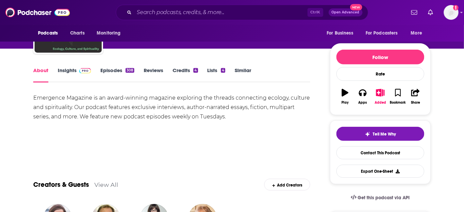
click at [68, 72] on link "Insights" at bounding box center [74, 74] width 33 height 15
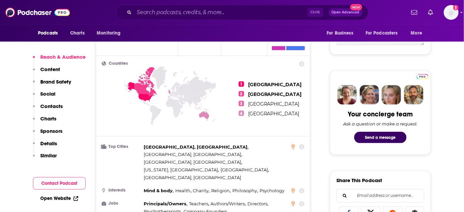
click at [62, 102] on div "Reach & Audience Content Brand Safety Social Contacts Charts Sponsors Details S…" at bounding box center [59, 109] width 53 height 111
click at [61, 104] on p "Contacts" at bounding box center [51, 106] width 22 height 6
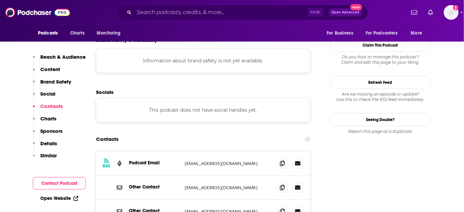
scroll to position [588, 0]
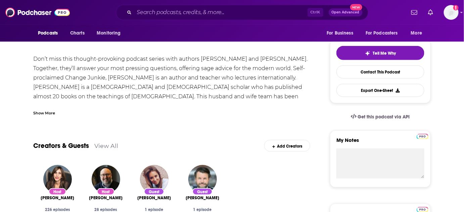
scroll to position [172, 0]
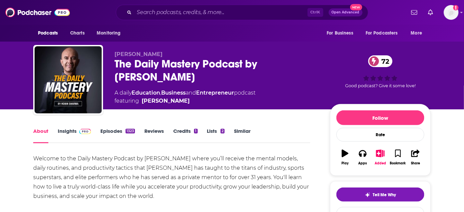
click at [121, 51] on span "Robin Sharma" at bounding box center [138, 54] width 48 height 6
copy span "Robin"
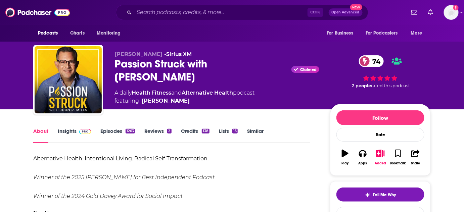
click at [120, 53] on span "John R. Miles" at bounding box center [138, 54] width 48 height 6
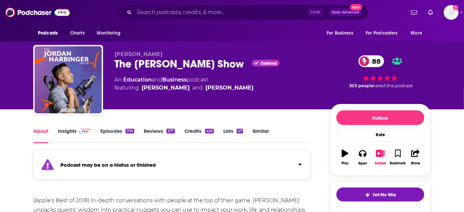
click at [69, 135] on link "Insights" at bounding box center [74, 135] width 33 height 15
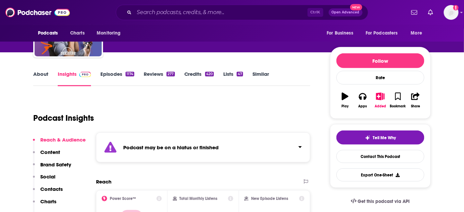
scroll to position [30, 0]
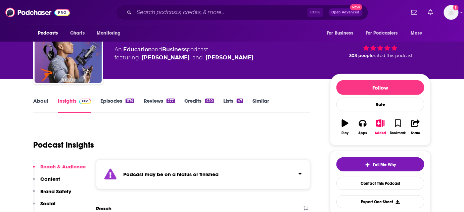
click at [45, 100] on link "About" at bounding box center [40, 105] width 15 height 15
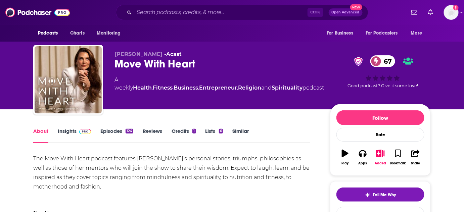
drag, startPoint x: 0, startPoint y: 0, endPoint x: 70, endPoint y: 132, distance: 149.5
click at [70, 132] on link "Insights" at bounding box center [74, 135] width 33 height 15
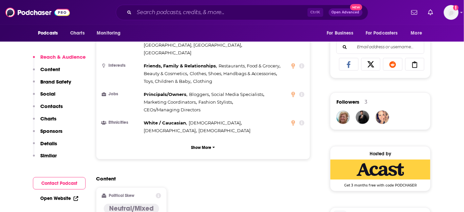
scroll to position [427, 0]
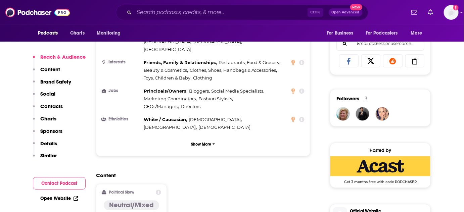
click at [56, 106] on p "Contacts" at bounding box center [51, 106] width 22 height 6
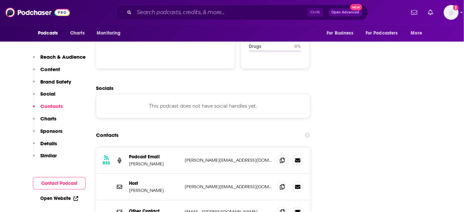
scroll to position [760, 0]
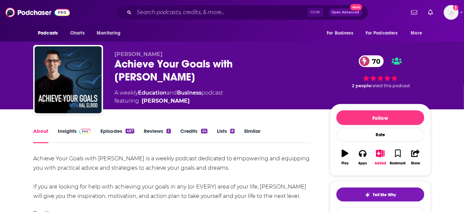
click at [76, 129] on link "Insights" at bounding box center [74, 135] width 33 height 15
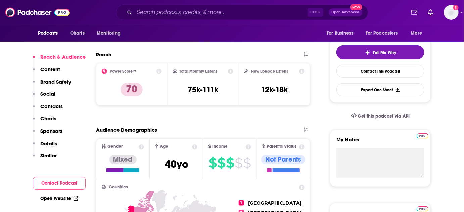
scroll to position [183, 0]
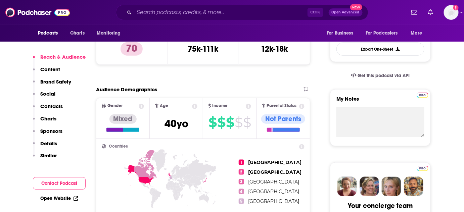
click at [52, 106] on p "Contacts" at bounding box center [51, 106] width 22 height 6
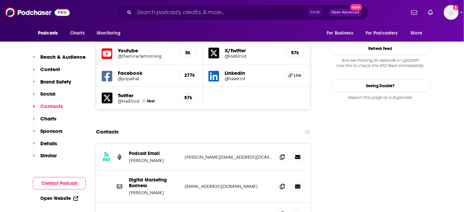
scroll to position [766, 0]
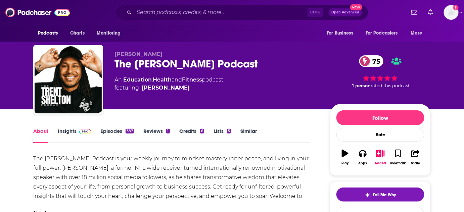
click at [67, 133] on link "Insights" at bounding box center [74, 135] width 33 height 15
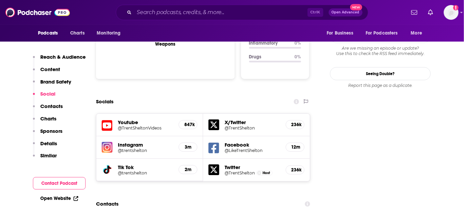
scroll to position [793, 0]
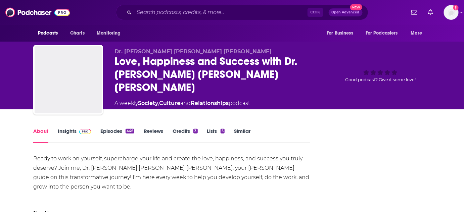
click at [70, 132] on link "Insights" at bounding box center [74, 135] width 33 height 15
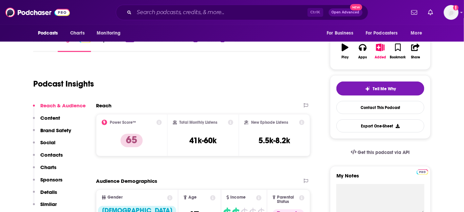
click at [52, 156] on p "Contacts" at bounding box center [51, 155] width 22 height 6
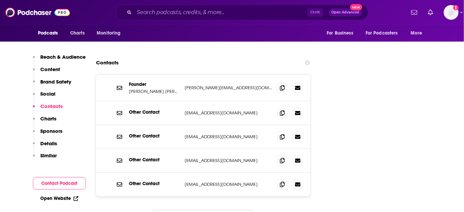
scroll to position [777, 0]
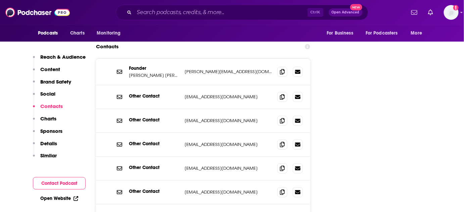
scroll to position [838, 0]
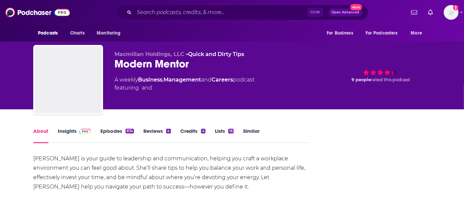
click at [76, 131] on link "Insights" at bounding box center [74, 135] width 33 height 15
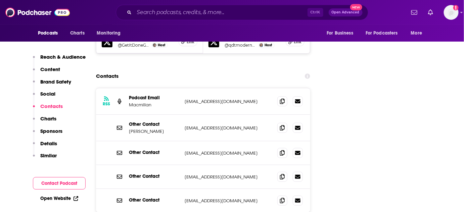
scroll to position [824, 0]
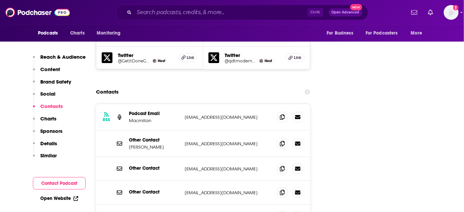
scroll to position [762, 0]
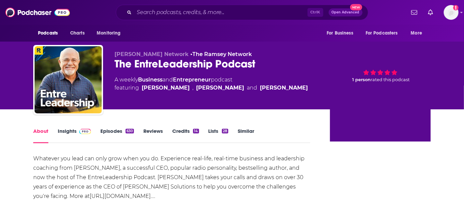
click at [69, 130] on link "Insights" at bounding box center [74, 135] width 33 height 15
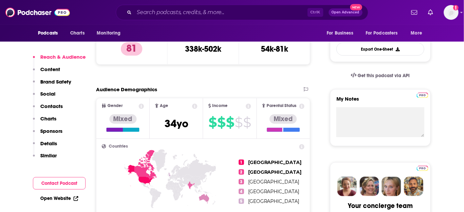
click at [58, 105] on p "Contacts" at bounding box center [51, 106] width 22 height 6
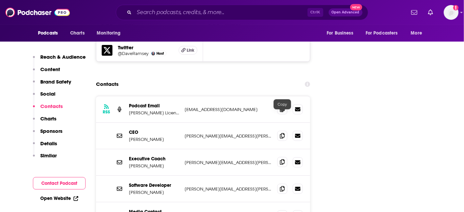
scroll to position [876, 0]
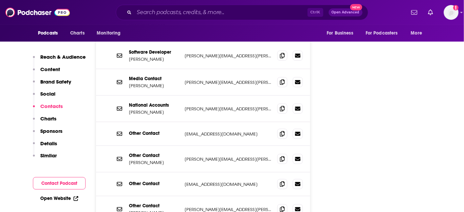
scroll to position [1029, 0]
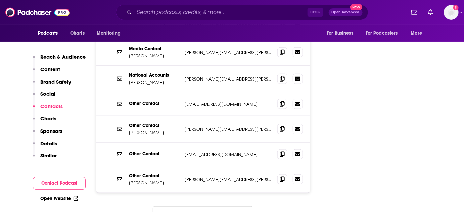
click at [221, 206] on button "Load More..." at bounding box center [203, 215] width 101 height 18
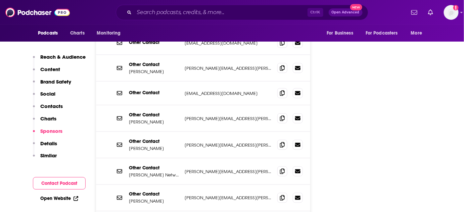
scroll to position [1059, 0]
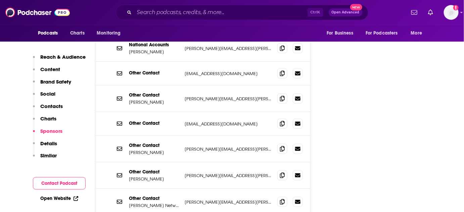
drag, startPoint x: 165, startPoint y: 131, endPoint x: 129, endPoint y: 134, distance: 36.7
click at [129, 176] on p "[PERSON_NAME]" at bounding box center [154, 179] width 50 height 6
copy p "[PERSON_NAME]"
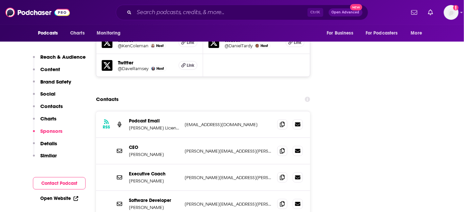
scroll to position [846, 0]
